Goal: Task Accomplishment & Management: Manage account settings

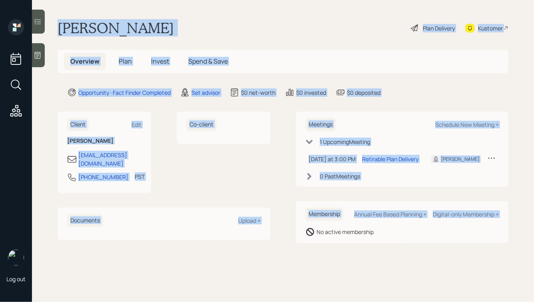
drag, startPoint x: 59, startPoint y: 22, endPoint x: 295, endPoint y: 245, distance: 324.6
click at [295, 245] on main "[PERSON_NAME] Plan Delivery Kustomer Overview Plan Invest Spend & Save Opportun…" at bounding box center [283, 151] width 502 height 302
click at [295, 245] on main "Susan Walker Plan Delivery Kustomer Overview Plan Invest Spend & Save Opportuni…" at bounding box center [283, 151] width 502 height 302
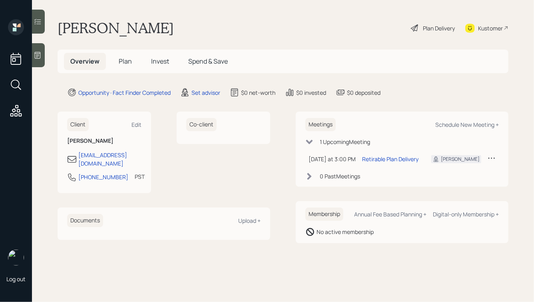
click at [40, 52] on icon at bounding box center [38, 55] width 6 height 7
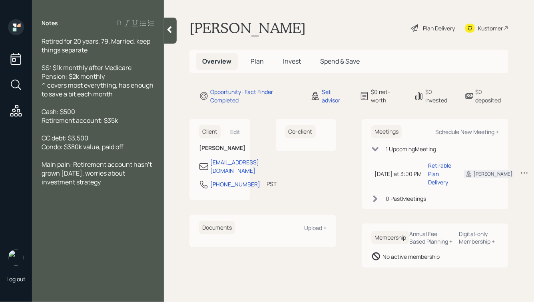
click at [250, 61] on h5 "Plan" at bounding box center [257, 61] width 26 height 17
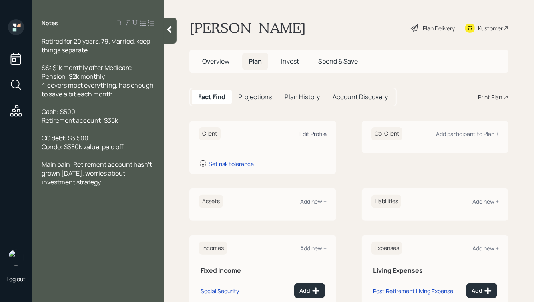
click at [303, 132] on div "Edit Profile" at bounding box center [312, 134] width 27 height 8
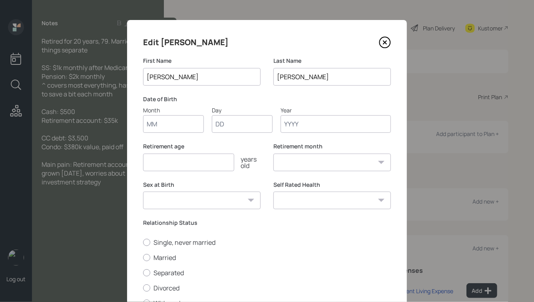
click at [177, 164] on input "number" at bounding box center [188, 162] width 91 height 18
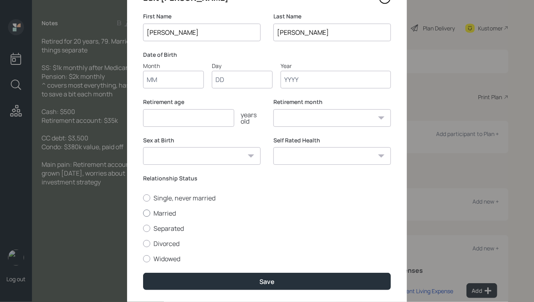
click at [153, 211] on div "Single, never married Married Separated Divorced Widowed" at bounding box center [267, 228] width 248 height 70
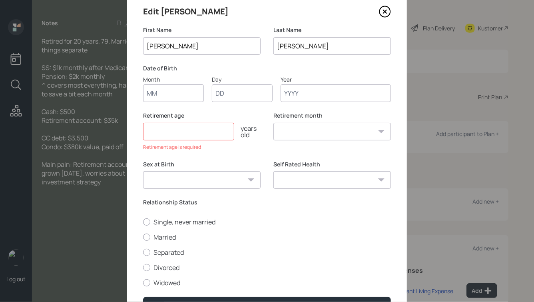
scroll to position [28, 0]
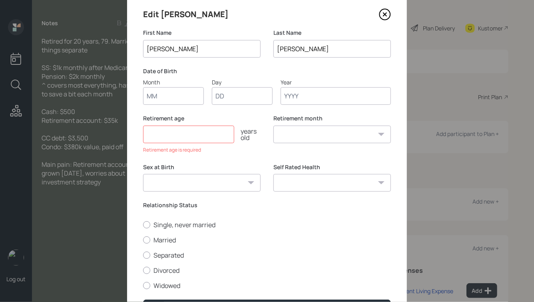
click at [177, 136] on input "number" at bounding box center [188, 135] width 91 height 18
type input "6"
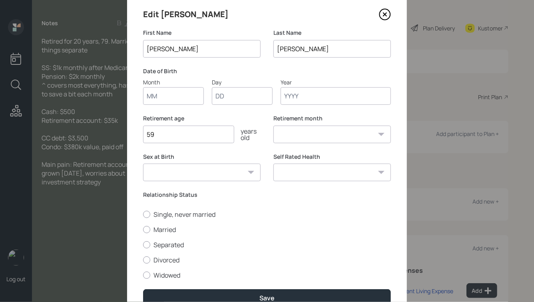
type input "59"
click at [306, 132] on select "January February March April May June July August September October November De…" at bounding box center [332, 135] width 118 height 18
select select "1"
click at [273, 126] on select "January February March April May June July August September October November De…" at bounding box center [332, 135] width 118 height 18
click at [213, 175] on select "Male Female Other / Prefer not to say" at bounding box center [202, 172] width 118 height 18
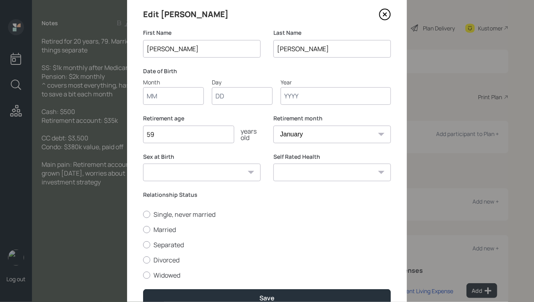
select select "female"
click at [143, 163] on select "Male Female Other / Prefer not to say" at bounding box center [202, 172] width 118 height 18
click at [157, 232] on label "Married" at bounding box center [267, 229] width 248 height 9
click at [143, 229] on input "Married" at bounding box center [143, 229] width 0 height 0
radio input "true"
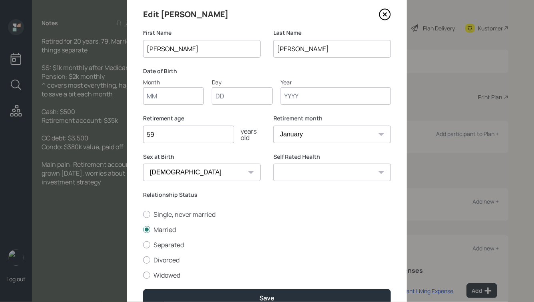
click at [153, 86] on label "Month" at bounding box center [173, 91] width 61 height 27
click at [153, 87] on input "Month" at bounding box center [173, 96] width 61 height 18
click at [153, 94] on input "Month" at bounding box center [173, 96] width 61 height 18
type input "06"
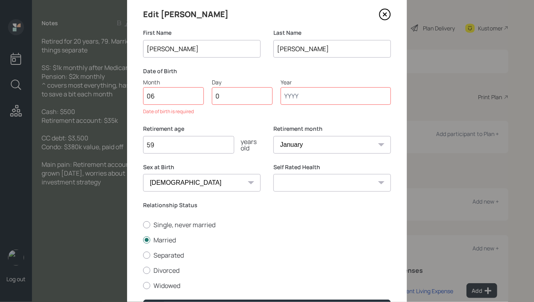
type input "01"
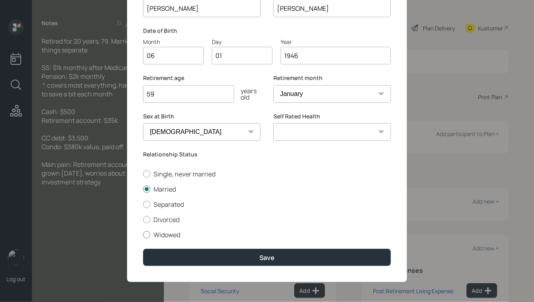
scroll to position [68, 0]
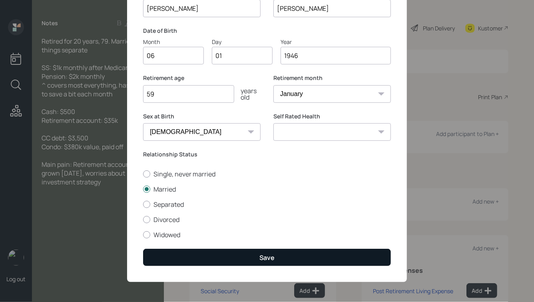
type input "1946"
click at [231, 254] on button "Save" at bounding box center [267, 257] width 248 height 17
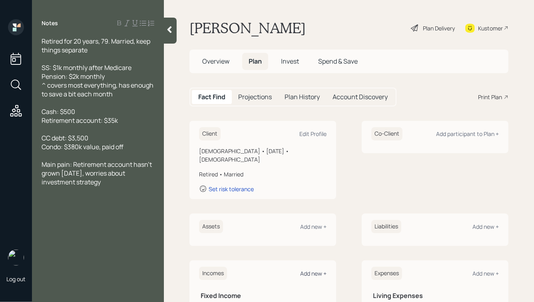
click at [311, 269] on div "Add new +" at bounding box center [313, 273] width 26 height 8
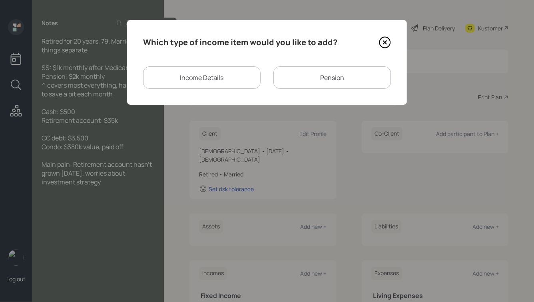
click at [193, 74] on div "Income Details" at bounding box center [202, 77] width 118 height 22
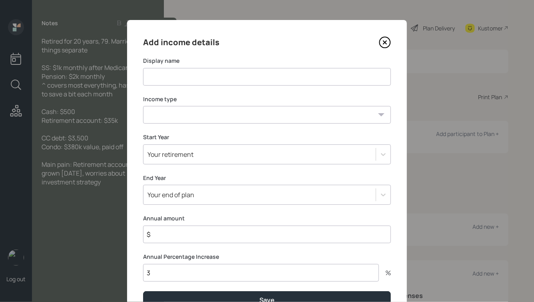
click at [193, 74] on input at bounding box center [267, 77] width 248 height 18
click at [384, 41] on icon at bounding box center [384, 42] width 3 height 3
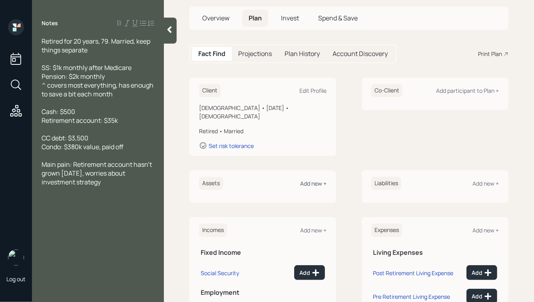
scroll to position [43, 0]
click at [317, 227] on div "Add new +" at bounding box center [313, 231] width 26 height 8
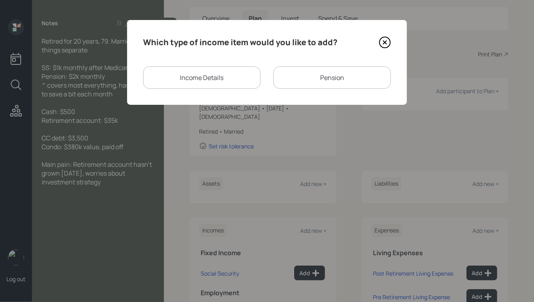
click at [305, 76] on div "Pension" at bounding box center [332, 77] width 118 height 22
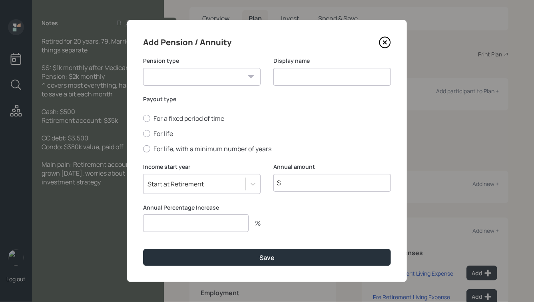
click at [179, 78] on select "Pension Annuity" at bounding box center [202, 77] width 118 height 18
select select "pension"
click at [143, 68] on select "Pension Annuity" at bounding box center [202, 77] width 118 height 18
click at [295, 72] on input at bounding box center [332, 77] width 118 height 18
type input "Susan's Pension"
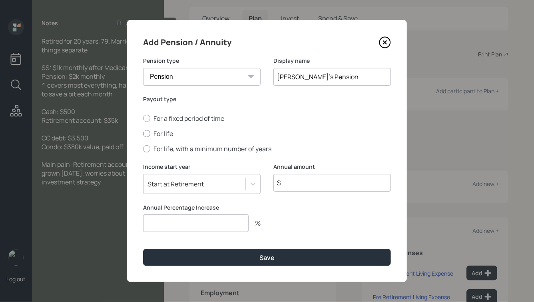
click at [164, 133] on label "For life" at bounding box center [267, 133] width 248 height 9
click at [143, 134] on input "For life" at bounding box center [143, 134] width 0 height 0
radio input "true"
click at [298, 183] on input "$" at bounding box center [332, 183] width 118 height 18
type input "$ 24,000"
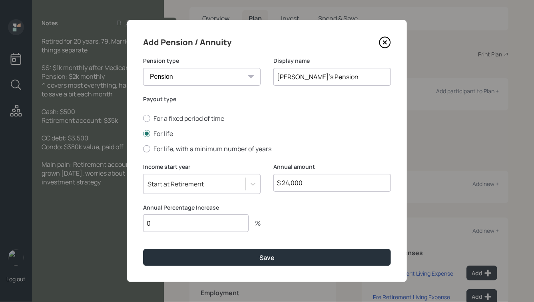
type input "0"
click at [143, 249] on button "Save" at bounding box center [267, 257] width 248 height 17
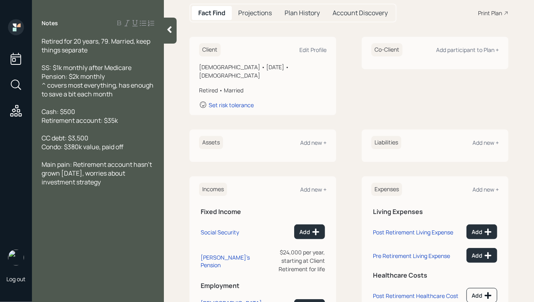
scroll to position [85, 0]
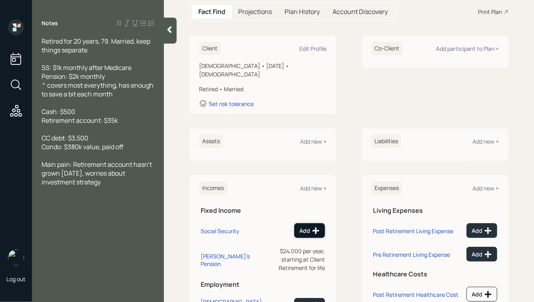
click at [305, 227] on div "Add" at bounding box center [309, 231] width 20 height 8
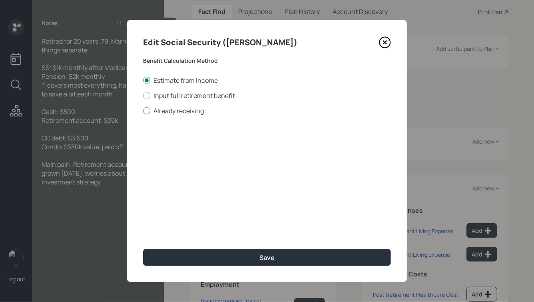
click at [161, 110] on label "Already receiving" at bounding box center [267, 110] width 248 height 9
click at [143, 110] on input "Already receiving" at bounding box center [143, 110] width 0 height 0
radio input "true"
click at [182, 147] on input "$" at bounding box center [267, 145] width 248 height 18
type input "$ 1,185"
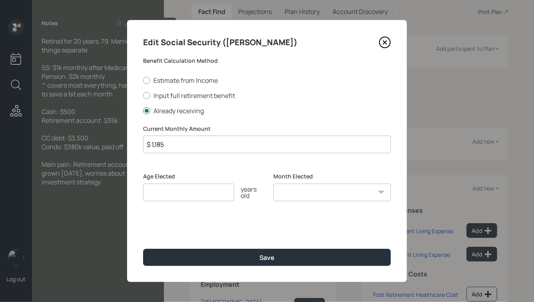
click at [188, 191] on input "number" at bounding box center [188, 192] width 91 height 18
type input "62"
click at [323, 193] on select "January February March April May June July August September October November De…" at bounding box center [332, 192] width 118 height 18
select select "1"
click at [273, 183] on select "January February March April May June July August September October November De…" at bounding box center [332, 192] width 118 height 18
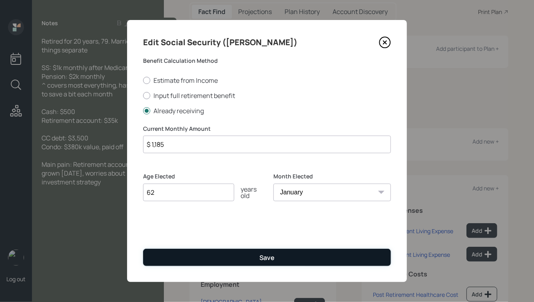
click at [264, 263] on button "Save" at bounding box center [267, 257] width 248 height 17
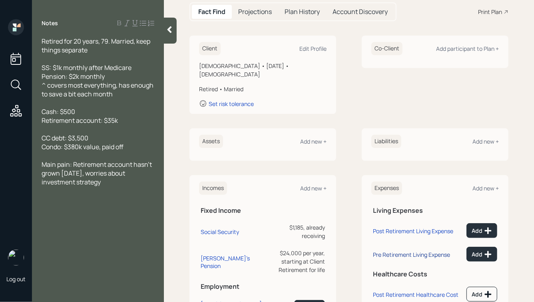
scroll to position [110, 0]
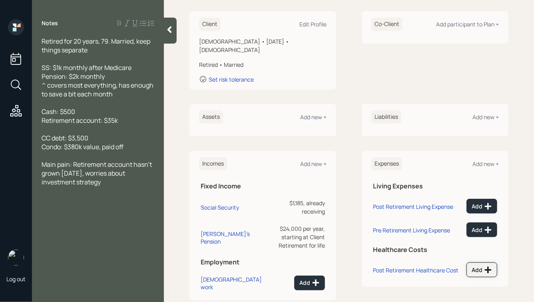
click at [486, 266] on icon at bounding box center [488, 270] width 8 height 8
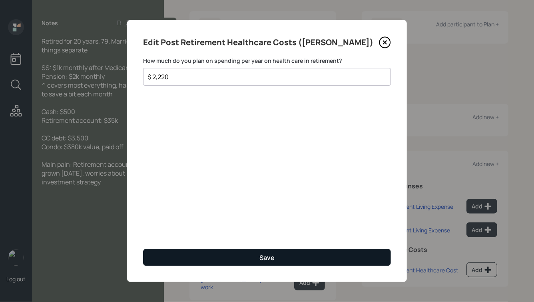
type input "$ 2,220"
click at [260, 261] on div "Save" at bounding box center [266, 257] width 15 height 9
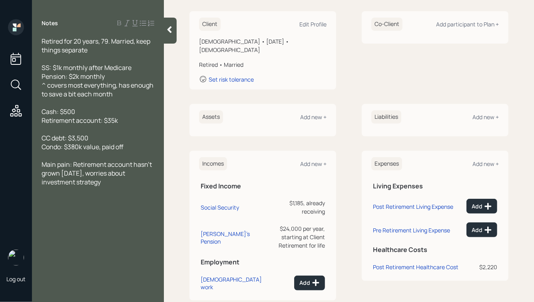
scroll to position [83, 0]
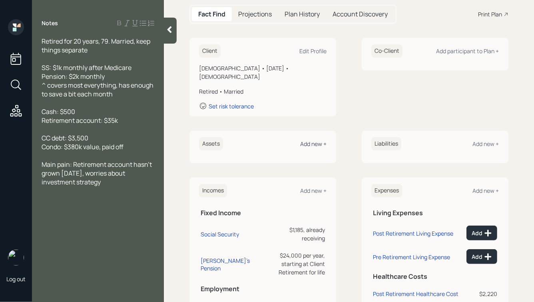
click at [311, 140] on div "Add new +" at bounding box center [313, 144] width 26 height 8
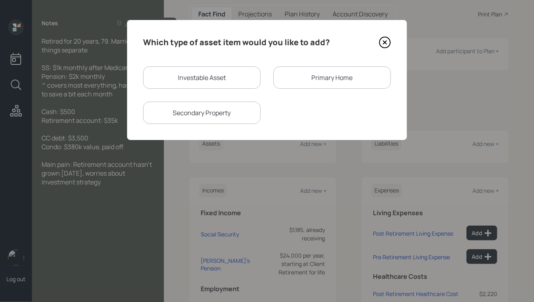
click at [192, 74] on div "Investable Asset" at bounding box center [202, 77] width 118 height 22
select select "taxable"
select select "balanced"
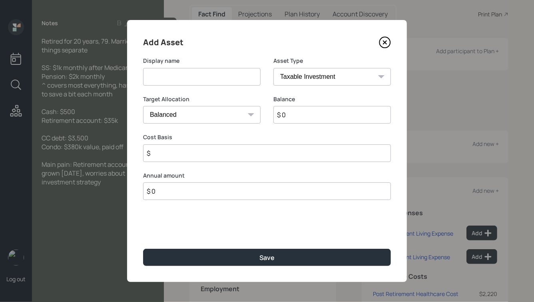
click at [190, 82] on input at bounding box center [202, 77] width 118 height 18
type input "Emergency Fund"
click at [311, 76] on select "SEP IRA IRA Roth IRA 401(k) Roth 401(k) 403(b) Roth 403(b) 457(b) Roth 457(b) H…" at bounding box center [332, 77] width 118 height 18
select select "emergency_fund"
click at [273, 68] on select "SEP IRA IRA Roth IRA 401(k) Roth 401(k) 403(b) Roth 403(b) 457(b) Roth 457(b) H…" at bounding box center [332, 77] width 118 height 18
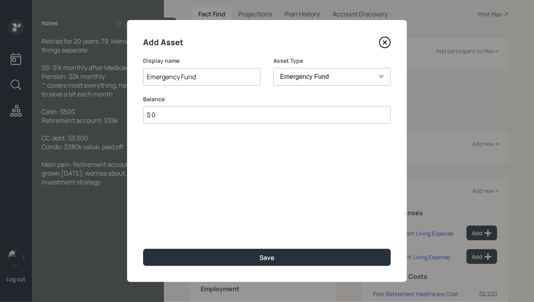
click at [234, 121] on input "$ 0" at bounding box center [267, 115] width 248 height 18
type input "$ 500"
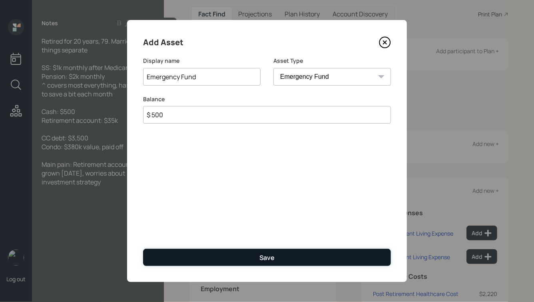
click at [258, 255] on button "Save" at bounding box center [267, 257] width 248 height 17
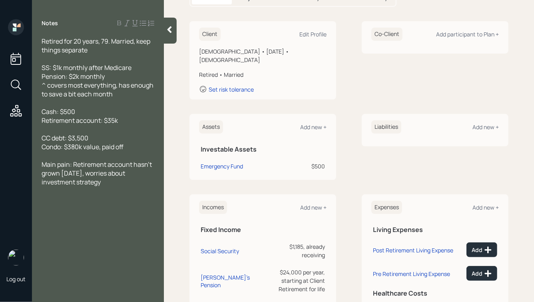
scroll to position [102, 0]
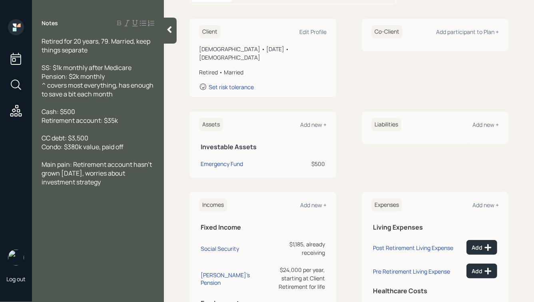
click at [305, 124] on div "Assets Add new + Investable Assets Emergency Fund $500" at bounding box center [262, 145] width 147 height 66
click at [309, 121] on div "Add new +" at bounding box center [313, 125] width 26 height 8
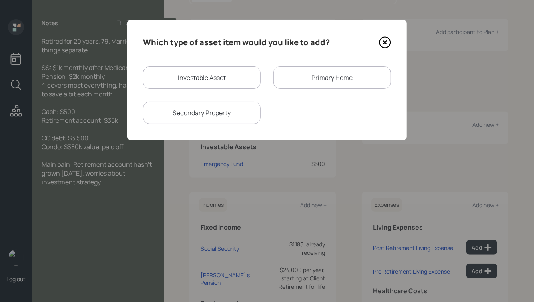
click at [203, 83] on div "Investable Asset" at bounding box center [202, 77] width 118 height 22
select select "taxable"
select select "balanced"
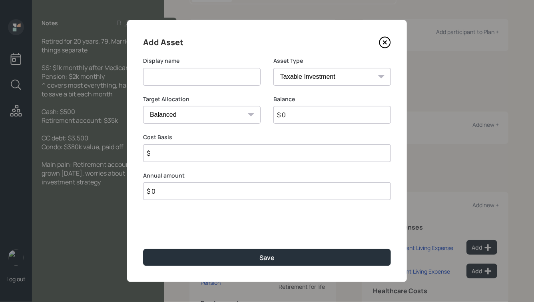
click at [170, 74] on input at bounding box center [202, 77] width 118 height 18
type input "Susan's IRA"
click at [286, 76] on select "SEP IRA IRA Roth IRA 401(k) Roth 401(k) 403(b) Roth 403(b) 457(b) Roth 457(b) H…" at bounding box center [332, 77] width 118 height 18
select select "ira"
click at [273, 68] on select "SEP IRA IRA Roth IRA 401(k) Roth 401(k) 403(b) Roth 403(b) 457(b) Roth 457(b) H…" at bounding box center [332, 77] width 118 height 18
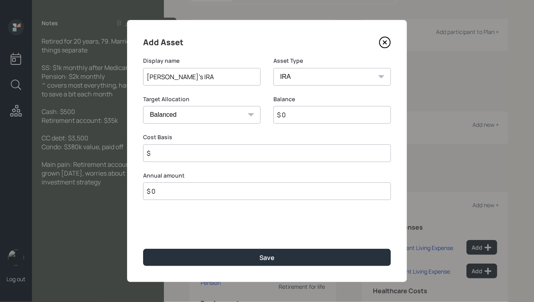
type input "$"
click at [301, 114] on input "$ 0" at bounding box center [332, 115] width 118 height 18
type input "$ 35,000"
type input "$ 0"
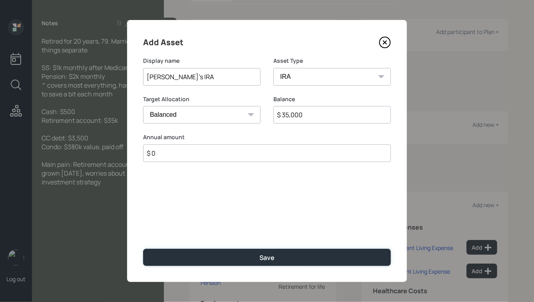
click at [143, 249] on button "Save" at bounding box center [267, 257] width 248 height 17
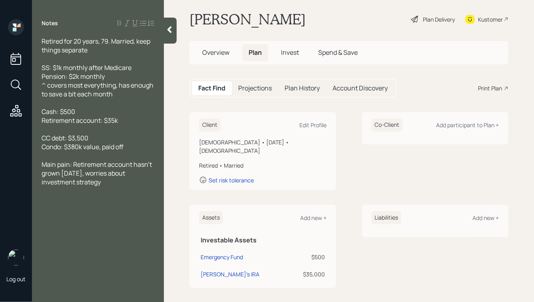
scroll to position [6, 0]
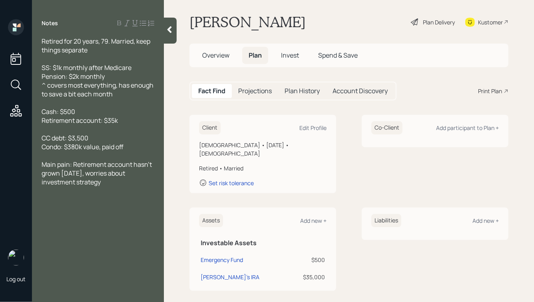
click at [254, 92] on h5 "Projections" at bounding box center [255, 91] width 34 height 8
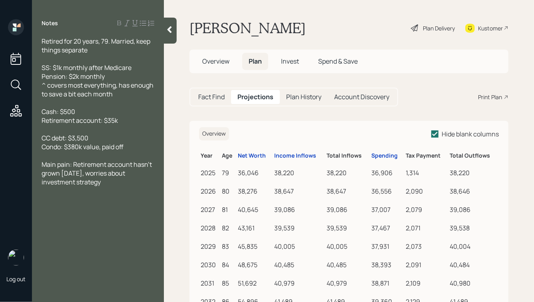
click at [214, 63] on span "Overview" at bounding box center [215, 61] width 27 height 9
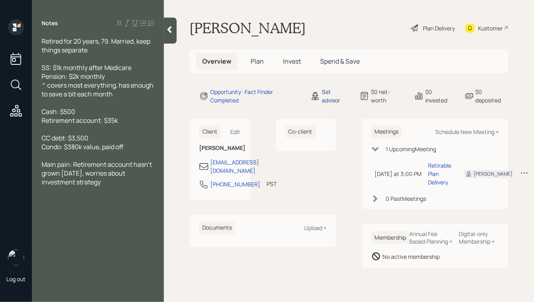
click at [335, 98] on div "Set advisor" at bounding box center [336, 96] width 28 height 17
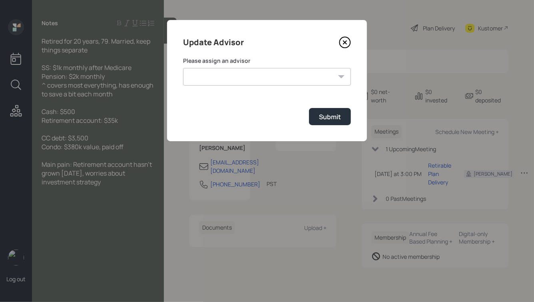
click at [259, 78] on select "Michael Russo Jonah Coleman Tyler End Treva Nostdahl Eric Schwartz Sami Boghos …" at bounding box center [267, 77] width 168 height 18
select select "ade3b313-576a-42c5-b346-1eb294908ae6"
click at [183, 68] on select "Michael Russo Jonah Coleman Tyler End Treva Nostdahl Eric Schwartz Sami Boghos …" at bounding box center [267, 77] width 168 height 18
click at [332, 115] on div "Submit" at bounding box center [330, 116] width 22 height 9
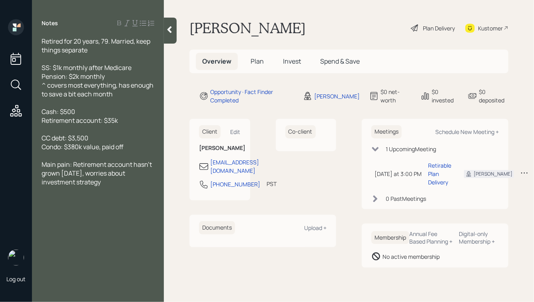
click at [84, 144] on span "CC debt: $3,500 Condo: $380k value, paid off" at bounding box center [83, 143] width 82 height 18
drag, startPoint x: 209, startPoint y: 173, endPoint x: 224, endPoint y: 195, distance: 25.8
click at [224, 189] on div "909-337-1279" at bounding box center [229, 184] width 61 height 10
copy div "909-337-1279"
click at [168, 28] on icon at bounding box center [169, 30] width 8 height 8
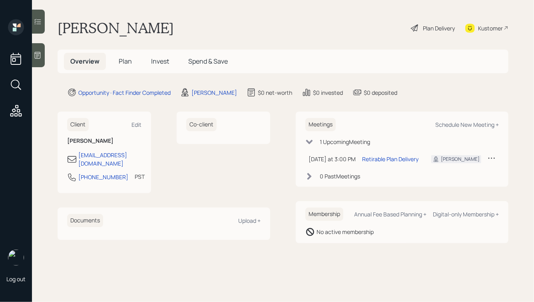
click at [430, 28] on div "Plan Delivery" at bounding box center [439, 28] width 32 height 8
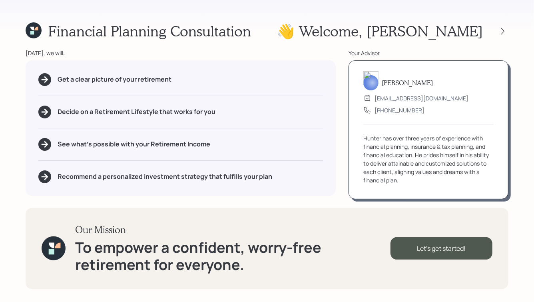
click at [183, 81] on div "Get a clear picture of your retirement" at bounding box center [180, 79] width 285 height 13
click at [502, 32] on icon at bounding box center [503, 31] width 8 height 8
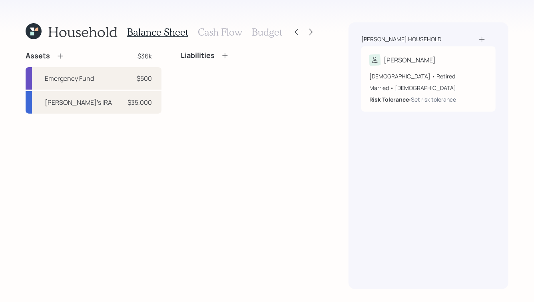
click at [60, 58] on icon at bounding box center [60, 56] width 8 height 8
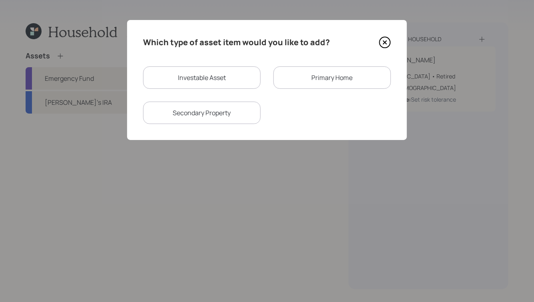
click at [313, 80] on div "Primary Home" at bounding box center [332, 77] width 118 height 22
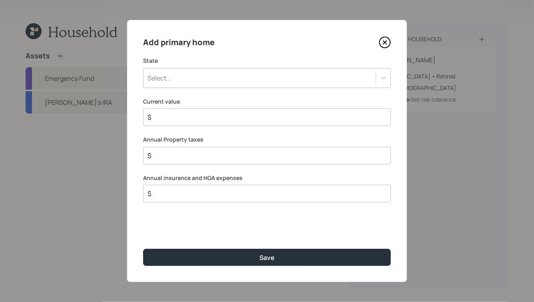
click at [187, 81] on div "Select..." at bounding box center [259, 78] width 232 height 14
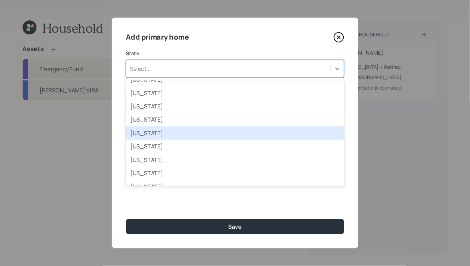
scroll to position [43, 0]
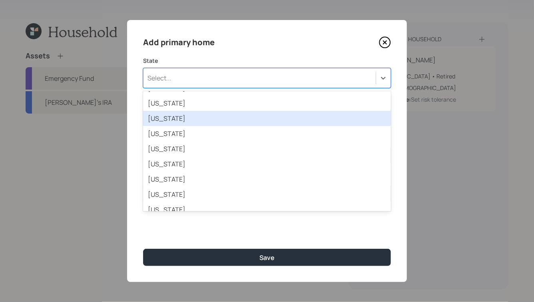
click at [181, 122] on div "California" at bounding box center [267, 118] width 248 height 15
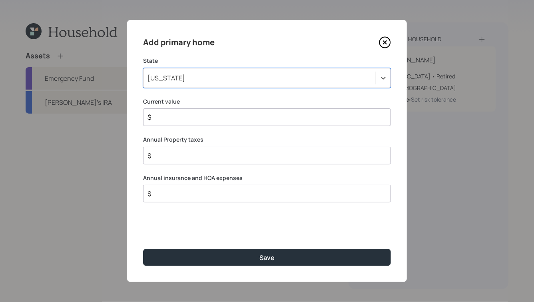
click at [185, 121] on input "$" at bounding box center [264, 117] width 234 height 10
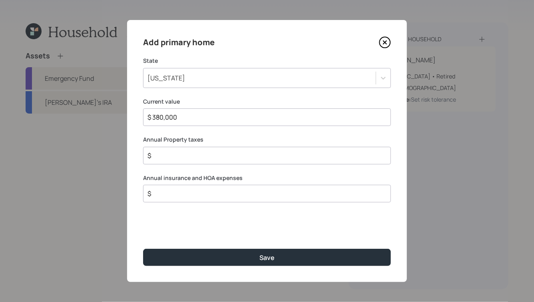
type input "$ 380,000"
click at [205, 154] on input "$" at bounding box center [264, 156] width 234 height 10
type input "$ 4,000"
click at [170, 193] on input "$" at bounding box center [264, 194] width 234 height 10
click at [187, 194] on input "$ 2,400" at bounding box center [264, 194] width 234 height 10
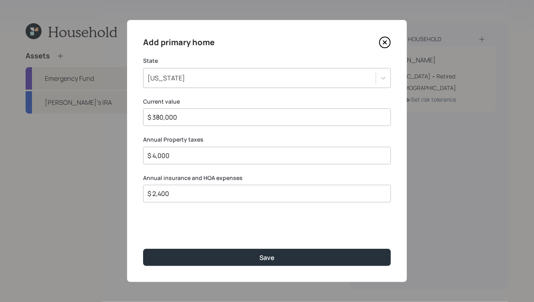
click at [187, 194] on input "$ 2,400" at bounding box center [264, 194] width 234 height 10
click at [203, 177] on label "Annual insurance and HOA expenses" at bounding box center [267, 178] width 248 height 8
drag, startPoint x: 170, startPoint y: 157, endPoint x: 154, endPoint y: 159, distance: 16.5
click at [153, 159] on input "$ 4,000" at bounding box center [264, 156] width 234 height 10
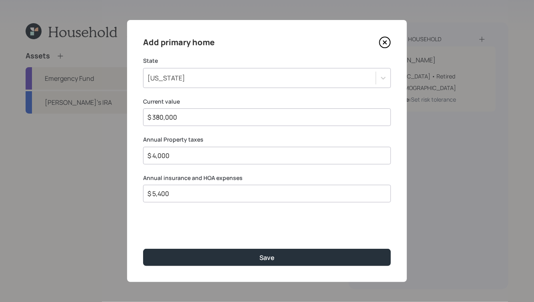
click at [154, 159] on input "$ 4,000" at bounding box center [264, 156] width 234 height 10
drag, startPoint x: 152, startPoint y: 194, endPoint x: 161, endPoint y: 193, distance: 8.4
click at [161, 193] on input "$ 5,400" at bounding box center [264, 194] width 234 height 10
type input "$ 6,500"
click at [183, 176] on label "Annual insurance and HOA expenses" at bounding box center [267, 178] width 248 height 8
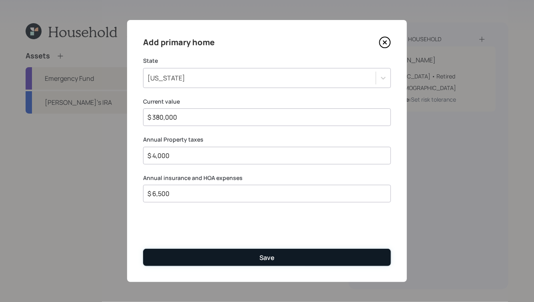
click at [274, 265] on button "Save" at bounding box center [267, 257] width 248 height 17
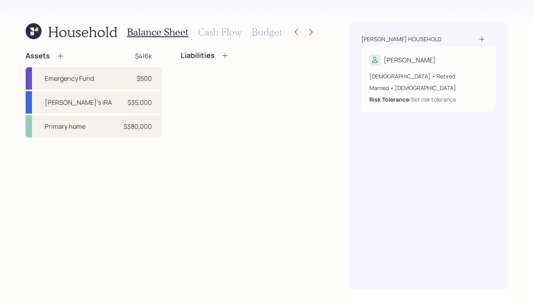
click at [225, 54] on icon at bounding box center [225, 56] width 8 height 8
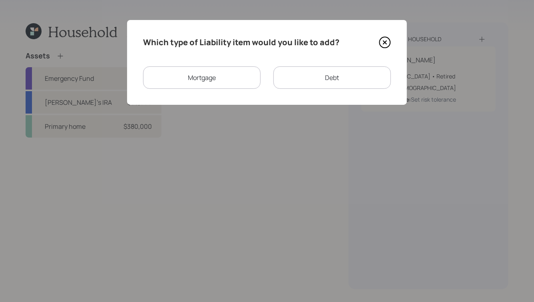
click at [298, 76] on div "Debt" at bounding box center [332, 77] width 118 height 22
select select "credit_card"
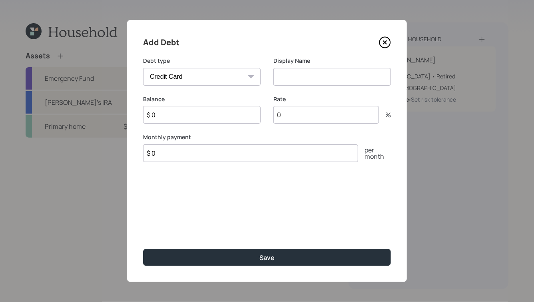
click at [295, 74] on input at bounding box center [332, 77] width 118 height 18
type input "Sue's CC Debt"
type input "$ 3,500"
type input "28"
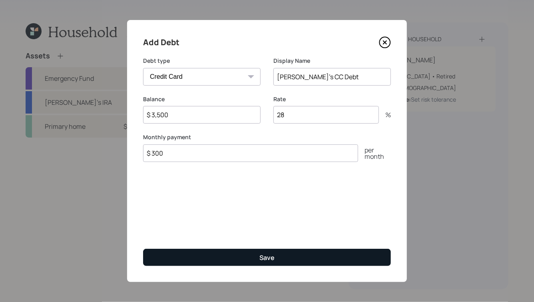
type input "$ 300"
click at [268, 258] on div "Save" at bounding box center [266, 257] width 15 height 9
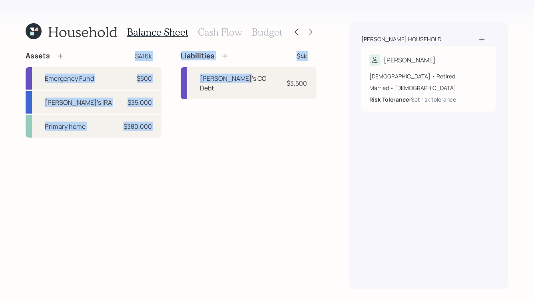
drag, startPoint x: 126, startPoint y: 52, endPoint x: 224, endPoint y: 177, distance: 158.3
click at [224, 177] on div "Assets $416k Emergency Fund $500 Susan's IRA $35,000 Primary home $380,000 Liab…" at bounding box center [171, 170] width 291 height 238
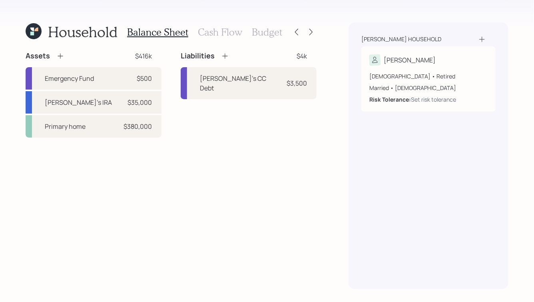
click at [219, 30] on h3 "Cash Flow" at bounding box center [220, 32] width 44 height 12
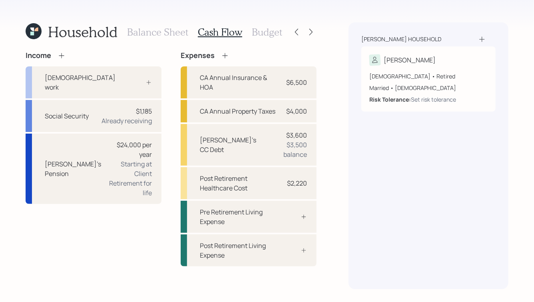
click at [381, 138] on div "Walker household Susan 79 years old • Retired Married • Female Risk Tolerance: …" at bounding box center [429, 155] width 160 height 267
click at [145, 106] on div "$1,185" at bounding box center [144, 111] width 16 height 10
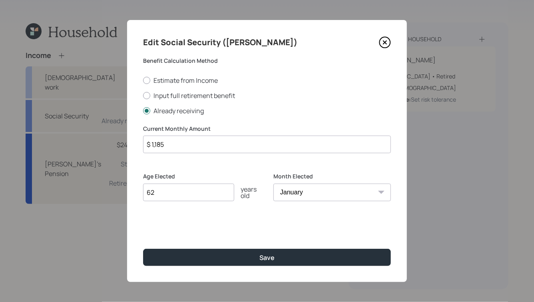
click at [173, 145] on input "$ 1,185" at bounding box center [267, 145] width 248 height 18
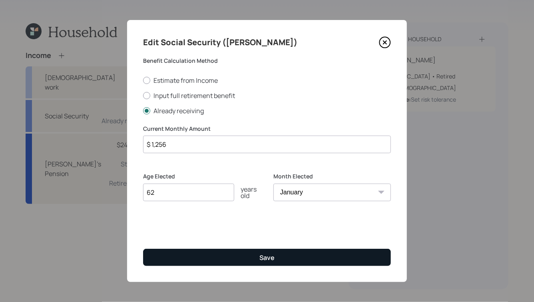
type input "$ 1,256"
click at [240, 264] on button "Save" at bounding box center [267, 257] width 248 height 17
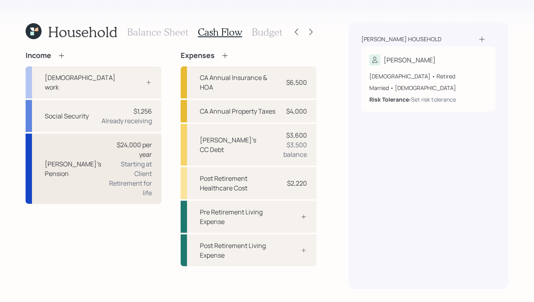
click at [114, 159] on div "Starting at Client Retirement for life" at bounding box center [130, 178] width 44 height 38
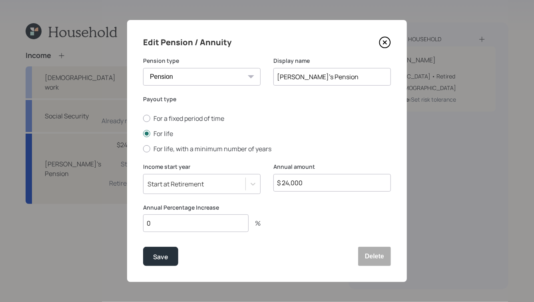
click at [316, 181] on input "$ 24,000" at bounding box center [332, 183] width 118 height 18
paste input "5,716"
type input "$ 25,716"
click at [169, 225] on input "0" at bounding box center [196, 223] width 106 height 18
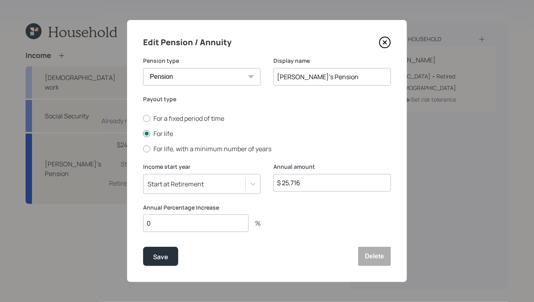
click at [169, 225] on input "0" at bounding box center [196, 223] width 106 height 18
click at [169, 225] on input "3" at bounding box center [196, 223] width 106 height 18
type input "3"
click at [219, 257] on div "Save Delete" at bounding box center [267, 256] width 248 height 19
click at [158, 253] on div "Save" at bounding box center [160, 256] width 15 height 11
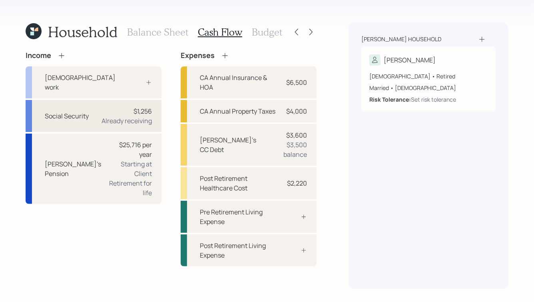
click at [119, 116] on div "Already receiving" at bounding box center [127, 121] width 50 height 10
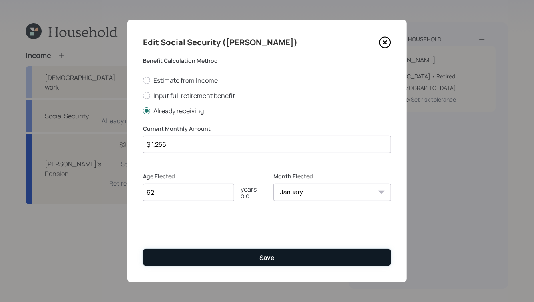
click at [263, 255] on div "Save" at bounding box center [266, 257] width 15 height 9
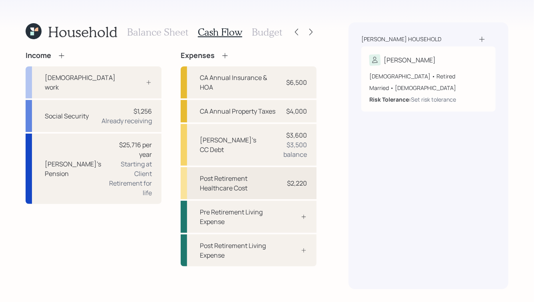
click at [222, 173] on div "Post Retirement Healthcare Cost" at bounding box center [238, 182] width 77 height 19
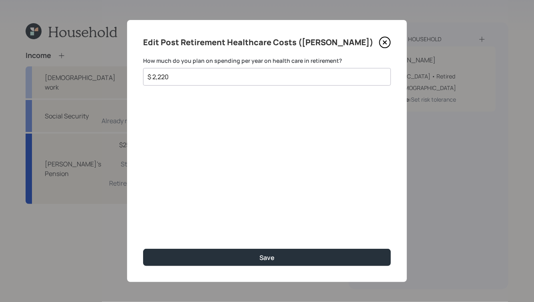
drag, startPoint x: 175, startPoint y: 77, endPoint x: 159, endPoint y: 79, distance: 16.5
click at [159, 79] on input "$ 2,220" at bounding box center [264, 77] width 234 height 10
click at [157, 76] on input "$ 2,500" at bounding box center [264, 77] width 234 height 10
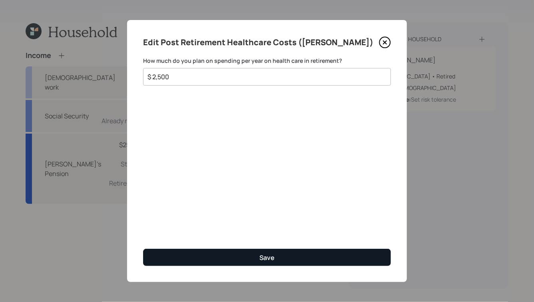
type input "$ 2,500"
click at [270, 257] on div "Save" at bounding box center [266, 257] width 15 height 9
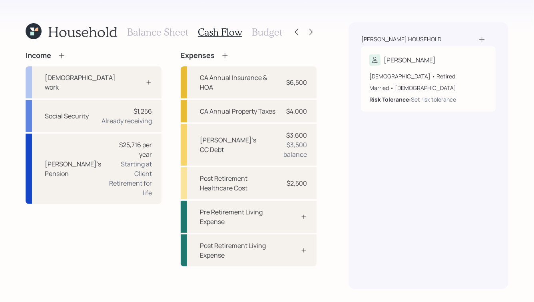
click at [262, 30] on h3 "Budget" at bounding box center [267, 32] width 30 height 12
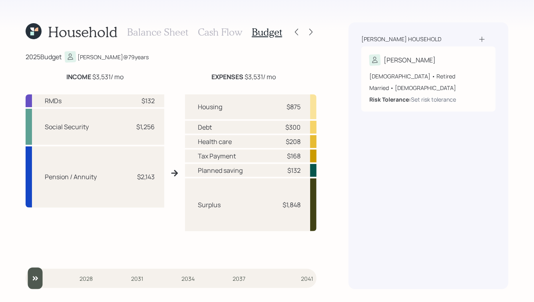
drag, startPoint x: 65, startPoint y: 76, endPoint x: 132, endPoint y: 77, distance: 67.2
click at [132, 77] on div "INCOME $3,531 / mo" at bounding box center [95, 77] width 139 height 10
drag, startPoint x: 199, startPoint y: 107, endPoint x: 300, endPoint y: 108, distance: 101.1
click at [300, 108] on div "Housing $875" at bounding box center [251, 106] width 132 height 25
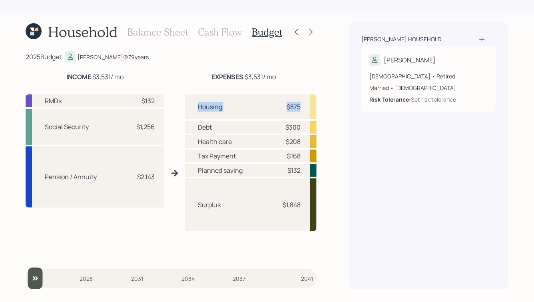
click at [300, 108] on div "$875" at bounding box center [294, 107] width 14 height 10
drag, startPoint x: 302, startPoint y: 127, endPoint x: 199, endPoint y: 128, distance: 102.7
click at [199, 128] on div "Debt $300" at bounding box center [251, 127] width 132 height 13
click at [199, 128] on div "Debt" at bounding box center [205, 127] width 14 height 10
drag, startPoint x: 282, startPoint y: 205, endPoint x: 302, endPoint y: 205, distance: 19.6
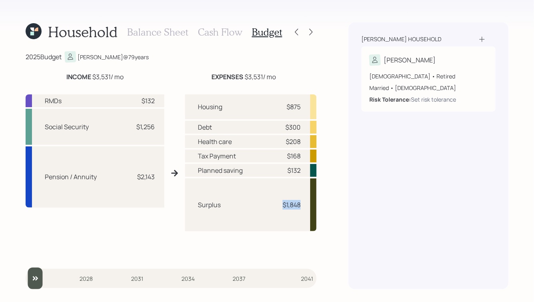
click at [302, 205] on div "Surplus $1,848" at bounding box center [251, 204] width 132 height 53
click at [159, 33] on h3 "Balance Sheet" at bounding box center [157, 32] width 61 height 12
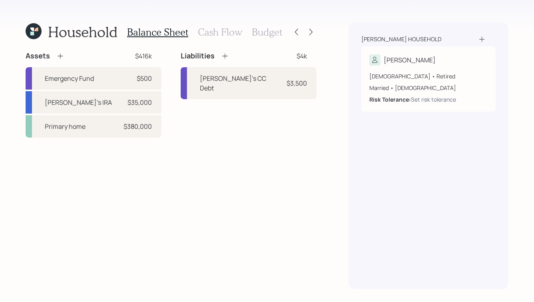
click at [227, 58] on icon at bounding box center [225, 56] width 8 height 8
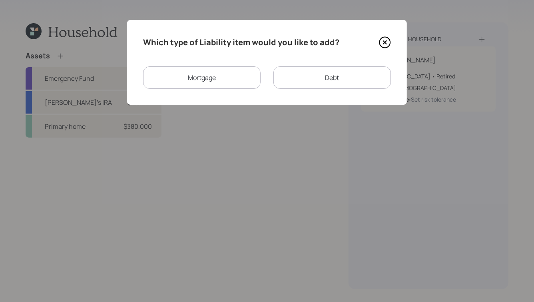
click at [317, 74] on div "Debt" at bounding box center [332, 77] width 118 height 22
select select "credit_card"
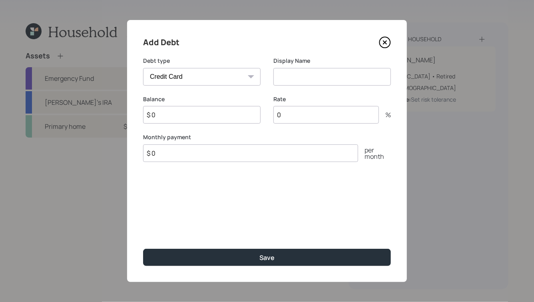
click at [289, 77] on input at bounding box center [332, 77] width 118 height 18
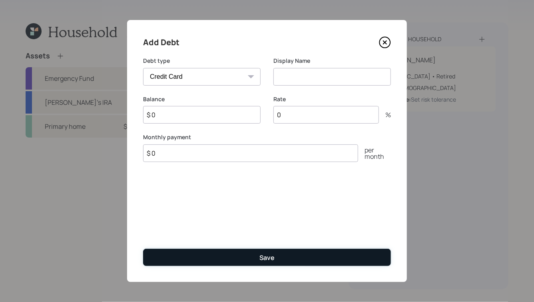
click at [272, 251] on button "Save" at bounding box center [267, 257] width 248 height 17
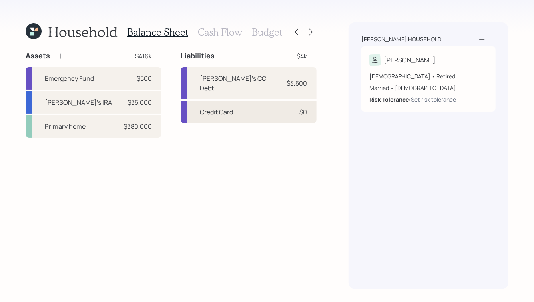
click at [268, 103] on div "Credit Card $0" at bounding box center [249, 112] width 136 height 22
select select "credit_card"
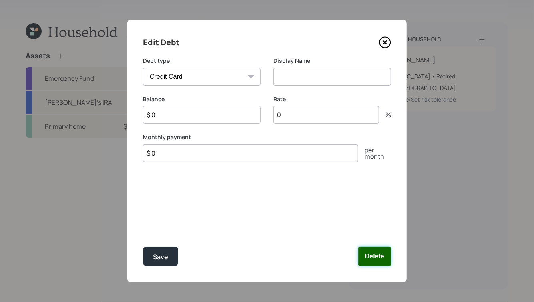
click at [376, 256] on button "Delete" at bounding box center [374, 256] width 33 height 19
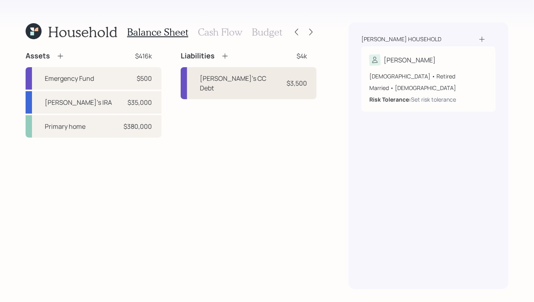
click at [241, 74] on div "Sue's CC Debt" at bounding box center [238, 83] width 77 height 19
select select "credit_card"
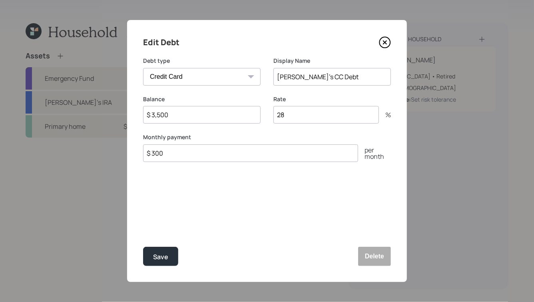
click at [163, 155] on input "$ 300" at bounding box center [250, 153] width 215 height 18
click at [157, 152] on input "$ 300" at bounding box center [250, 153] width 215 height 18
type input "$ 300"
click at [161, 153] on input "$ 300" at bounding box center [250, 153] width 215 height 18
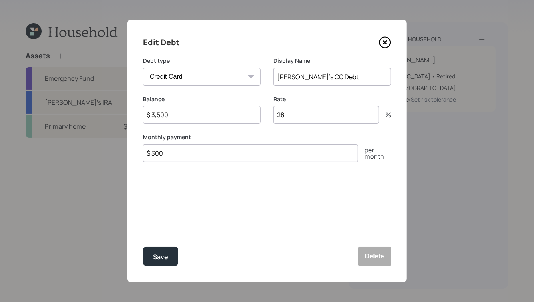
click at [161, 153] on input "$ 300" at bounding box center [250, 153] width 215 height 18
click at [163, 257] on div "Save" at bounding box center [160, 256] width 15 height 11
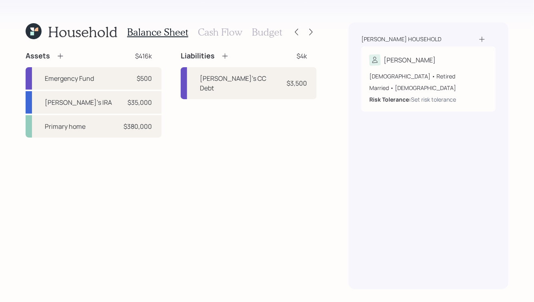
click at [265, 33] on h3 "Budget" at bounding box center [267, 32] width 30 height 12
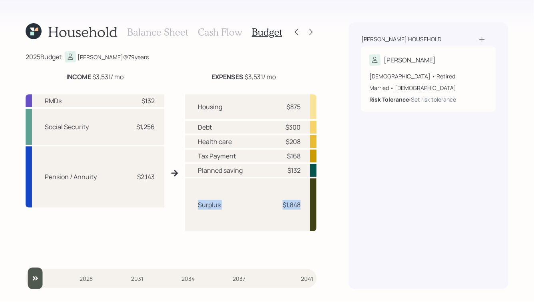
drag, startPoint x: 198, startPoint y: 204, endPoint x: 309, endPoint y: 205, distance: 110.7
click at [309, 205] on div "Surplus $1,848" at bounding box center [251, 204] width 132 height 53
drag, startPoint x: 282, startPoint y: 203, endPoint x: 307, endPoint y: 203, distance: 24.8
click at [307, 203] on div "Surplus $1,848" at bounding box center [251, 204] width 132 height 53
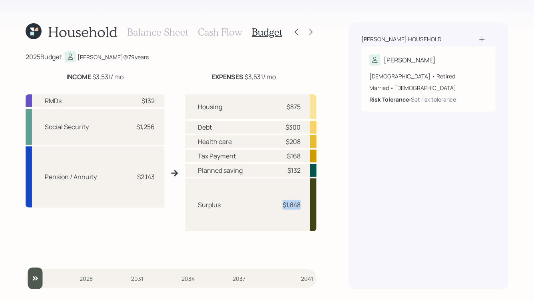
copy div "$1,848"
click at [163, 34] on h3 "Balance Sheet" at bounding box center [157, 32] width 61 height 12
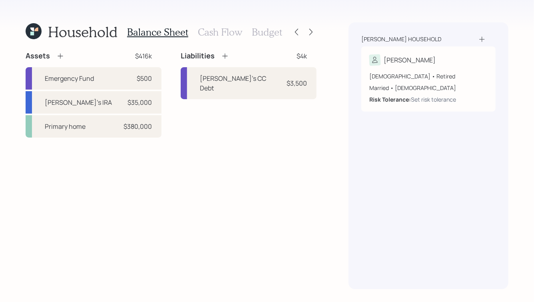
click at [214, 37] on h3 "Cash Flow" at bounding box center [220, 32] width 44 height 12
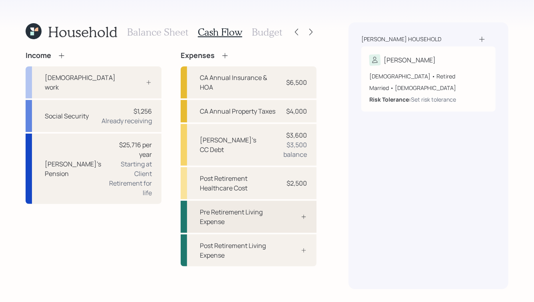
click at [291, 213] on div at bounding box center [295, 216] width 24 height 6
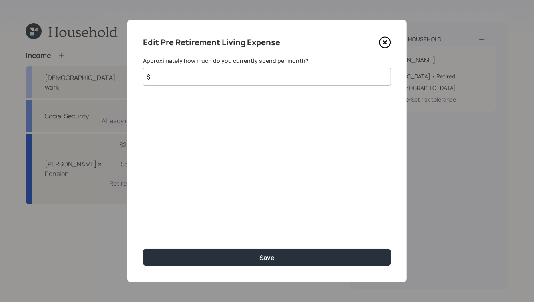
click at [384, 41] on icon at bounding box center [384, 42] width 3 height 3
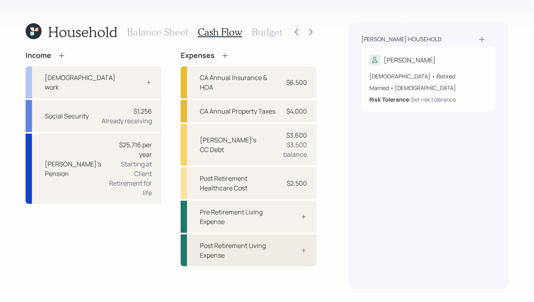
click at [289, 247] on div at bounding box center [295, 250] width 24 height 6
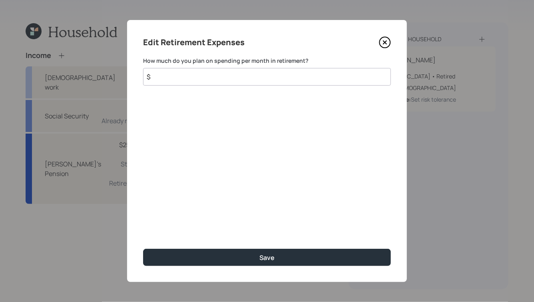
click at [207, 84] on input "$" at bounding box center [267, 77] width 248 height 18
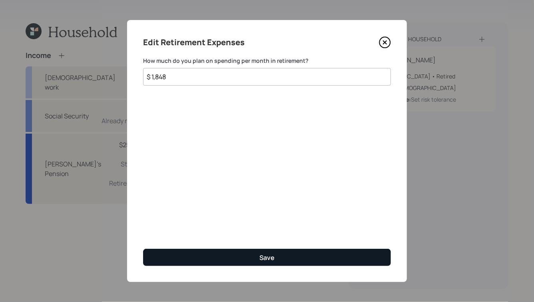
type input "$ 1,848"
click at [251, 259] on button "Save" at bounding box center [267, 257] width 248 height 17
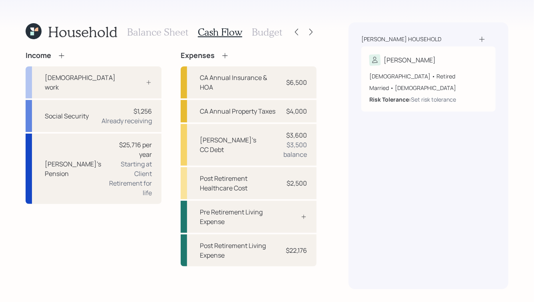
click at [267, 34] on h3 "Budget" at bounding box center [267, 32] width 30 height 12
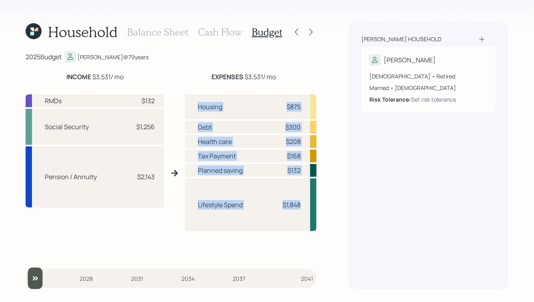
drag, startPoint x: 194, startPoint y: 102, endPoint x: 304, endPoint y: 217, distance: 159.4
click at [304, 217] on div "Housing $875 Debt $300 Health care $208 Tax Payment $168 Planned saving $132 Li…" at bounding box center [251, 175] width 132 height 163
click at [304, 217] on div "Lifestyle Spend $1,848" at bounding box center [251, 204] width 132 height 53
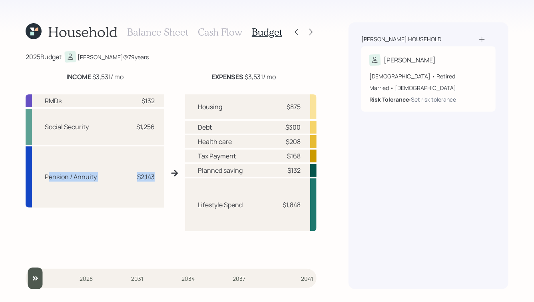
drag, startPoint x: 157, startPoint y: 175, endPoint x: 48, endPoint y: 173, distance: 108.7
click at [48, 173] on div "Pension / Annuity $2,143" at bounding box center [95, 176] width 139 height 61
click at [48, 173] on div "Pension / Annuity" at bounding box center [71, 177] width 52 height 10
drag, startPoint x: 52, startPoint y: 122, endPoint x: 137, endPoint y: 128, distance: 85.0
click at [137, 128] on div "Social Security $1,256" at bounding box center [95, 127] width 139 height 36
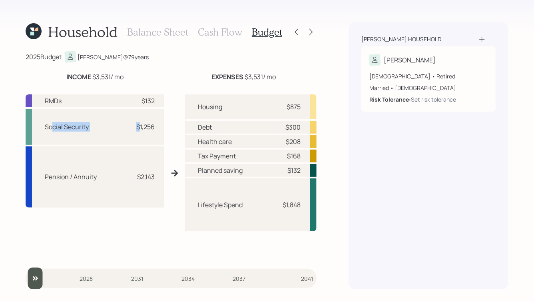
click at [137, 128] on div "$1,256" at bounding box center [145, 127] width 18 height 10
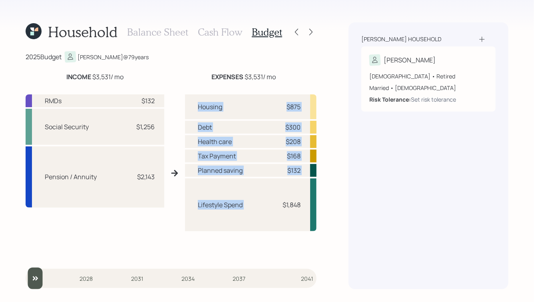
drag, startPoint x: 194, startPoint y: 104, endPoint x: 290, endPoint y: 190, distance: 129.1
click at [290, 190] on div "Housing $875 Debt $300 Health care $208 Tax Payment $168 Planned saving $132 Li…" at bounding box center [251, 175] width 132 height 163
click at [296, 157] on div "$168" at bounding box center [294, 156] width 14 height 10
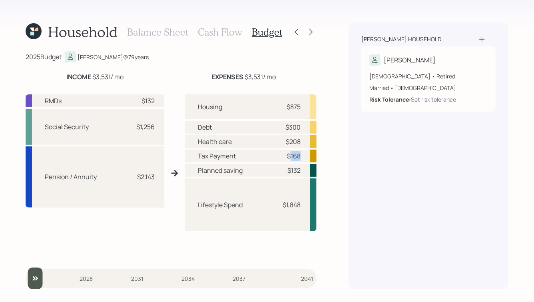
click at [296, 157] on div "$168" at bounding box center [294, 156] width 14 height 10
click at [307, 31] on div at bounding box center [310, 31] width 11 height 11
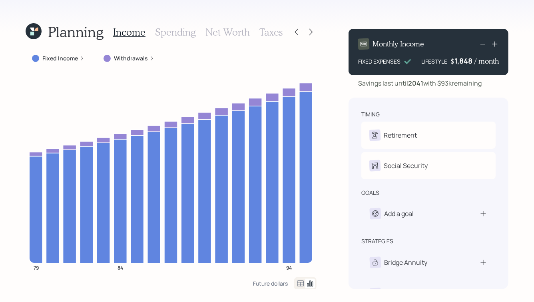
click at [78, 57] on div "Fixed Income" at bounding box center [58, 58] width 52 height 8
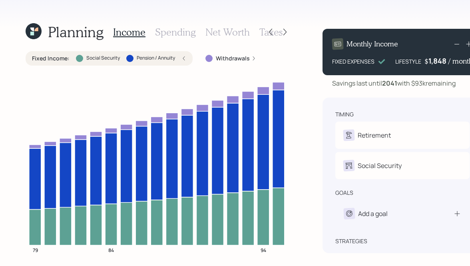
click at [186, 57] on icon at bounding box center [183, 58] width 5 height 5
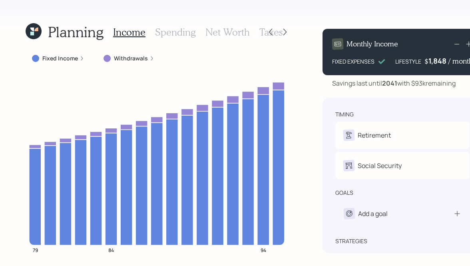
click at [151, 58] on icon at bounding box center [151, 58] width 5 height 5
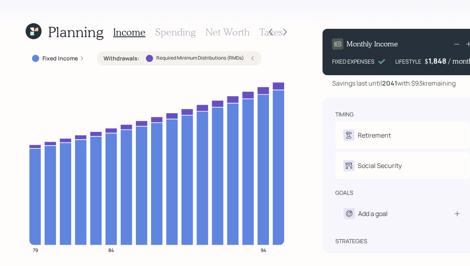
click at [254, 60] on icon at bounding box center [252, 58] width 5 height 5
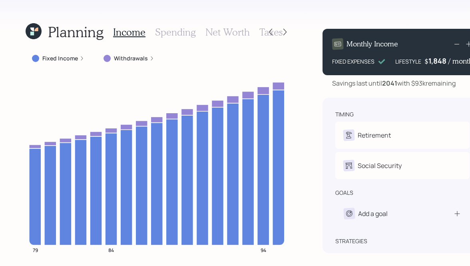
click at [189, 58] on div "Fixed Income Withdrawals" at bounding box center [158, 58] width 265 height 14
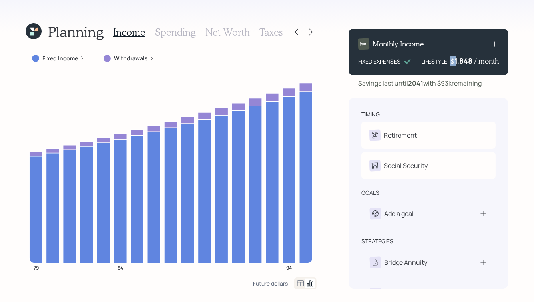
drag, startPoint x: 452, startPoint y: 62, endPoint x: 470, endPoint y: 62, distance: 18.8
click at [470, 62] on div "$ 1,848 / month" at bounding box center [474, 61] width 48 height 10
click at [470, 62] on div "1848" at bounding box center [464, 61] width 20 height 10
click at [460, 61] on div "1848" at bounding box center [464, 61] width 20 height 10
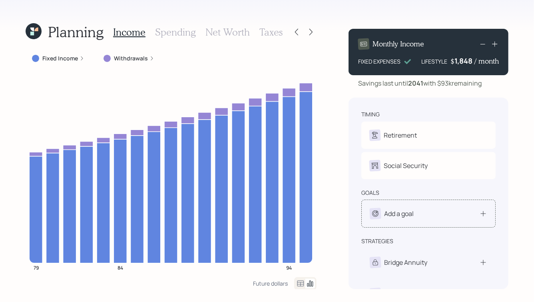
click at [397, 224] on div "Add a goal" at bounding box center [428, 213] width 134 height 28
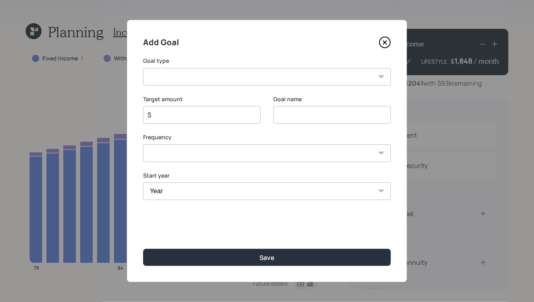
click at [238, 78] on select "Create an emergency fund Donate to charity Purchase a home Make a purchase Supp…" at bounding box center [267, 77] width 248 height 18
select select "car"
click at [143, 68] on select "Create an emergency fund Donate to charity Purchase a home Make a purchase Supp…" at bounding box center [267, 77] width 248 height 18
type input "Purchase a car"
click at [200, 110] on input "$" at bounding box center [199, 115] width 104 height 10
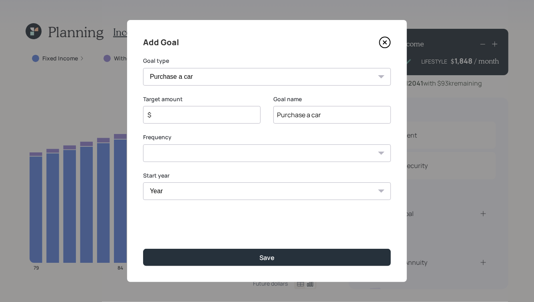
click at [189, 117] on input "$" at bounding box center [199, 115] width 104 height 10
type input "$ 22,000"
click at [314, 116] on input "Purchase a car" at bounding box center [332, 115] width 118 height 18
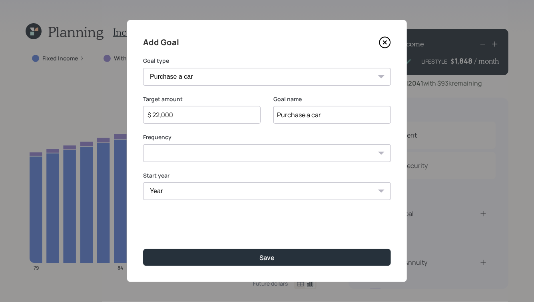
click at [314, 116] on input "Purchase a car" at bounding box center [332, 115] width 118 height 18
click at [234, 156] on select "One time Every 1 year Every 2 years Every 3 years Every 4 years Every 5 years E…" at bounding box center [267, 153] width 248 height 18
select select "0"
click at [143, 144] on select "One time Every 1 year Every 2 years Every 3 years Every 4 years Every 5 years E…" at bounding box center [267, 153] width 248 height 18
click at [237, 193] on select "Year 2025 2026 2027 2028 2029 2030 2031 2032 2033 2034 2035 2036 2037 2038 2039…" at bounding box center [267, 191] width 248 height 18
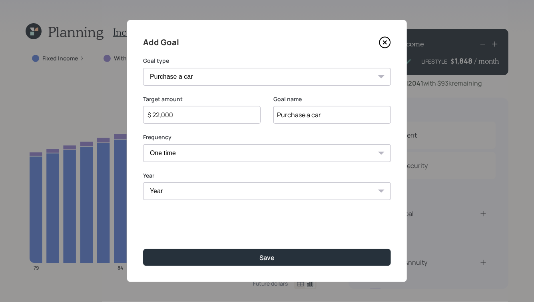
select select "2026"
click at [143, 182] on select "Year 2025 2026 2027 2028 2029 2030 2031 2032 2033 2034 2035 2036 2037 2038 2039…" at bounding box center [267, 191] width 248 height 18
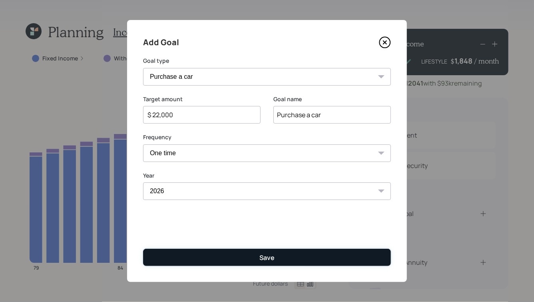
click at [259, 255] on button "Save" at bounding box center [267, 257] width 248 height 17
type input "$"
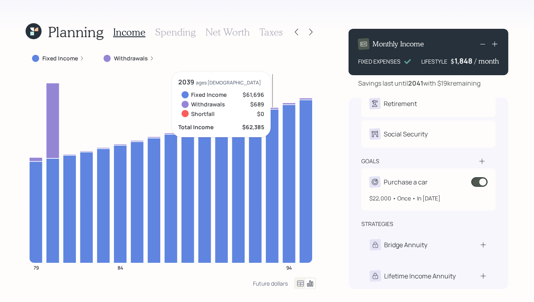
scroll to position [37, 0]
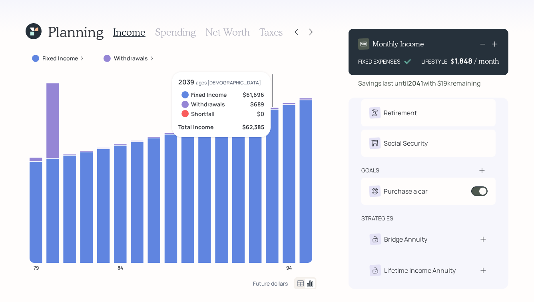
click at [483, 166] on icon at bounding box center [482, 170] width 8 height 8
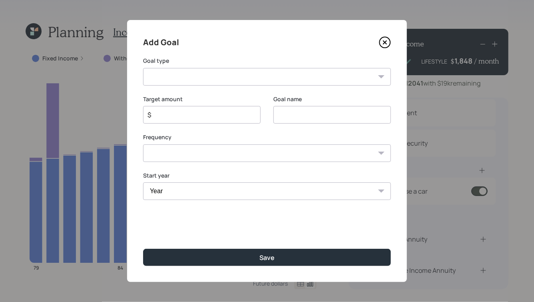
scroll to position [22, 0]
click at [381, 42] on icon at bounding box center [385, 42] width 12 height 12
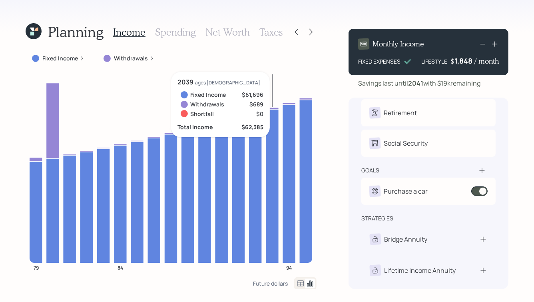
scroll to position [22, 0]
click at [449, 172] on div "goals" at bounding box center [428, 171] width 134 height 8
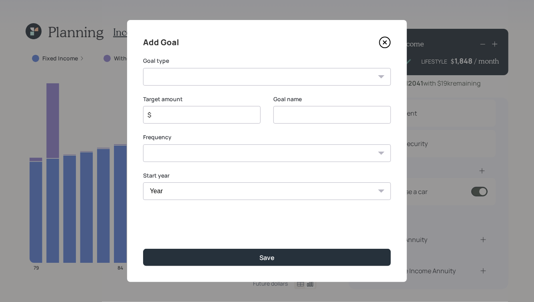
click at [214, 78] on select "Create an emergency fund Donate to charity Purchase a home Make a purchase Supp…" at bounding box center [267, 77] width 248 height 18
select select "purchase"
click at [143, 68] on select "Create an emergency fund Donate to charity Purchase a home Make a purchase Supp…" at bounding box center [267, 77] width 248 height 18
type input "Make a purchase"
click at [361, 88] on div "Add Goal Goal type Create an emergency fund Donate to charity Purchase a home M…" at bounding box center [267, 151] width 280 height 262
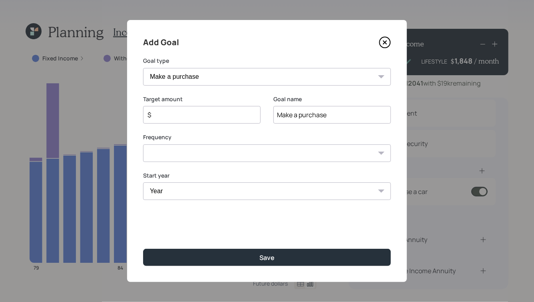
click at [343, 78] on select "Create an emergency fund Donate to charity Purchase a home Make a purchase Supp…" at bounding box center [267, 77] width 248 height 18
click at [386, 37] on icon at bounding box center [385, 42] width 11 height 11
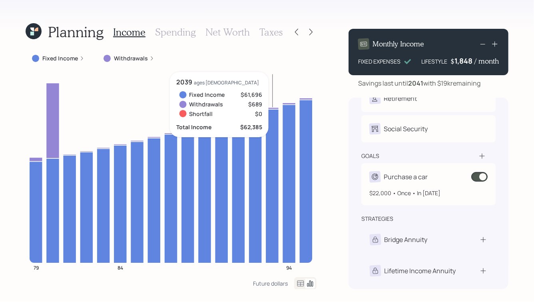
click at [405, 185] on div "$22,000 • Once • In 2026" at bounding box center [428, 189] width 118 height 15
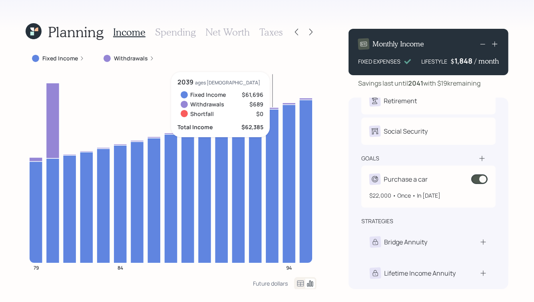
select select "0"
select select "2026"
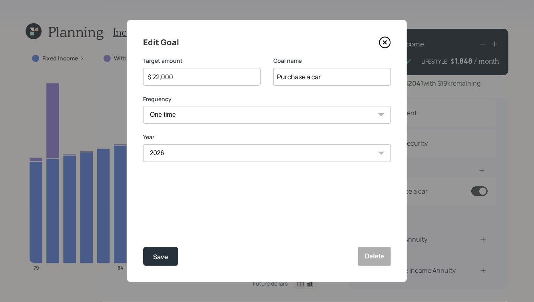
scroll to position [22, 0]
click at [167, 76] on input "$ 22,000" at bounding box center [199, 77] width 104 height 10
click at [154, 264] on button "Save" at bounding box center [160, 256] width 35 height 19
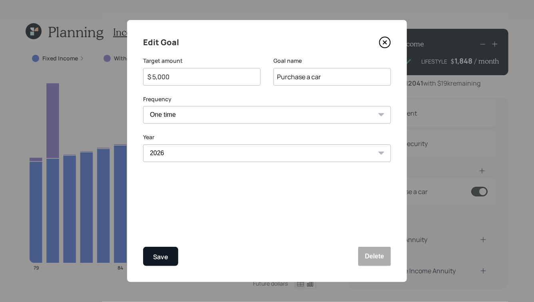
type input "$ 22,000"
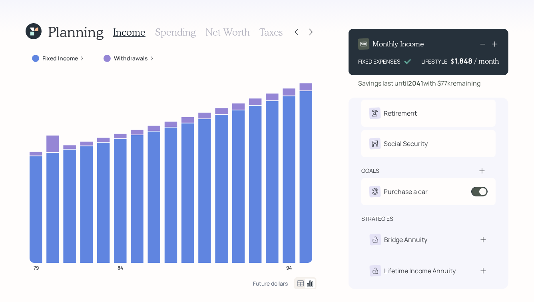
click at [483, 170] on icon at bounding box center [481, 170] width 5 height 5
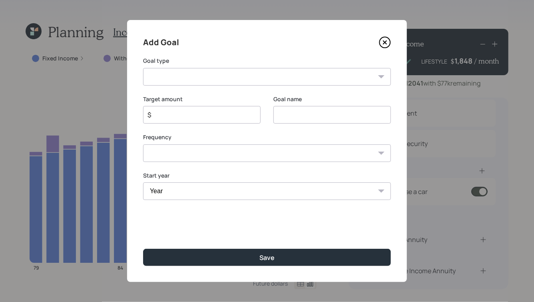
click at [236, 81] on select "Create an emergency fund Donate to charity Purchase a home Make a purchase Supp…" at bounding box center [267, 77] width 248 height 18
select select "purchase"
click at [143, 68] on select "Create an emergency fund Donate to charity Purchase a home Make a purchase Supp…" at bounding box center [267, 77] width 248 height 18
type input "Make a purchase"
click at [215, 117] on input "$" at bounding box center [199, 115] width 104 height 10
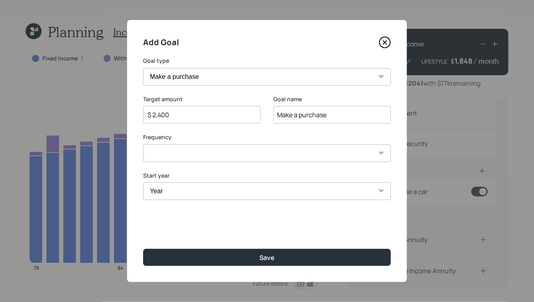
type input "$ 2,400"
click at [313, 109] on input "Make a purchase" at bounding box center [332, 115] width 118 height 18
type input "Car Payments"
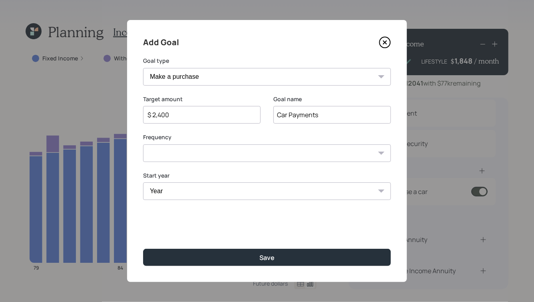
click at [236, 155] on select "One time Every 1 year Every 2 years Every 3 years Every 4 years Every 5 years E…" at bounding box center [267, 153] width 248 height 18
select select "1"
click at [143, 144] on select "One time Every 1 year Every 2 years Every 3 years Every 4 years Every 5 years E…" at bounding box center [267, 153] width 248 height 18
click at [221, 193] on select "Year 2025 2026 2027 2028 2029 2030 2031 2032 2033 2034 2035 2036 2037 2038 2039…" at bounding box center [202, 191] width 118 height 18
click at [143, 182] on select "Year 2025 2026 2027 2028 2029 2030 2031 2032 2033 2034 2035 2036 2037 2038 2039…" at bounding box center [202, 191] width 118 height 18
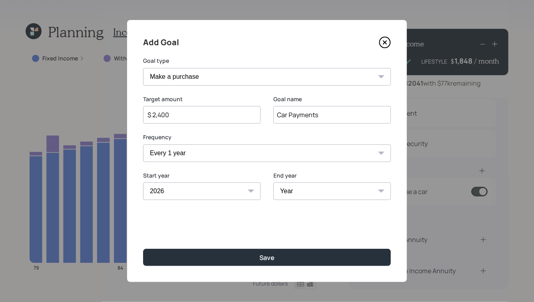
click at [212, 193] on select "2025 2026 2027 2028 2029 2030 2031 2032 2033 2034 2035 2036 2037 2038 2039 2040" at bounding box center [202, 191] width 118 height 18
select select "2027"
click at [143, 182] on select "2025 2026 2027 2028 2029 2030 2031 2032 2033 2034 2035 2036 2037 2038 2039 2040" at bounding box center [202, 191] width 118 height 18
click at [295, 192] on select "Year 2027 2028 2029 2030 2031 2032 2033 2034 2035 2036 2037 2038 2039 2040" at bounding box center [332, 191] width 118 height 18
select select "2032"
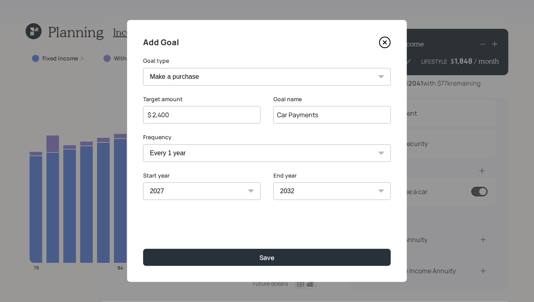
click at [273, 182] on select "Year 2027 2028 2029 2030 2031 2032 2033 2034 2035 2036 2037 2038 2039 2040" at bounding box center [332, 191] width 118 height 18
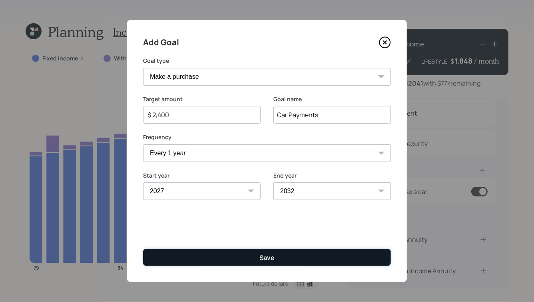
click at [267, 264] on button "Save" at bounding box center [267, 257] width 248 height 17
type input "$"
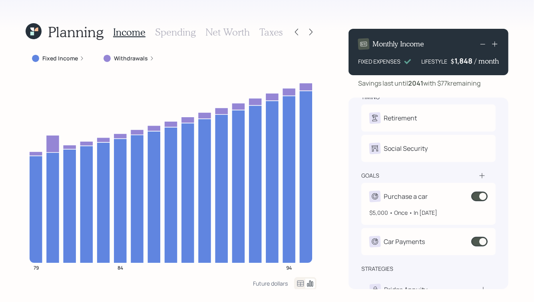
scroll to position [19, 0]
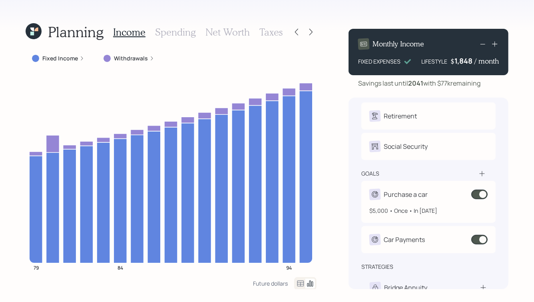
click at [484, 195] on span at bounding box center [479, 194] width 16 height 10
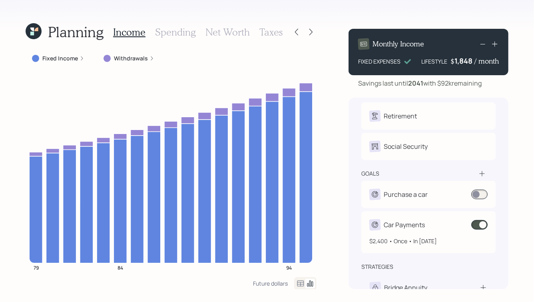
click at [483, 223] on span at bounding box center [479, 225] width 16 height 10
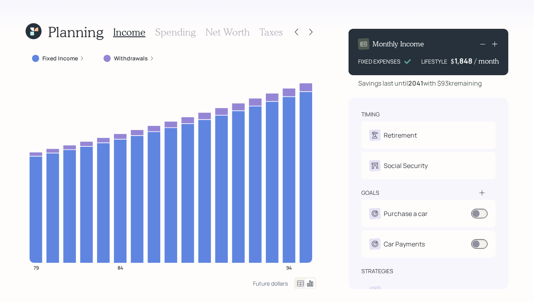
click at [181, 33] on h3 "Spending" at bounding box center [175, 32] width 41 height 12
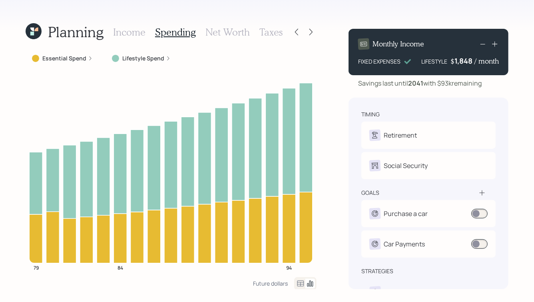
click at [133, 34] on h3 "Income" at bounding box center [129, 32] width 32 height 12
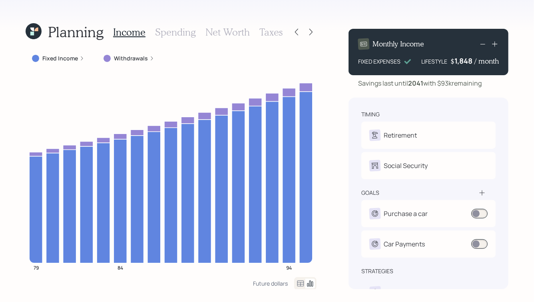
click at [176, 29] on h3 "Spending" at bounding box center [175, 32] width 41 height 12
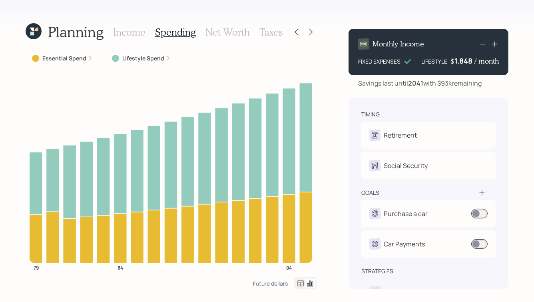
click at [211, 32] on h3 "Net Worth" at bounding box center [227, 32] width 44 height 12
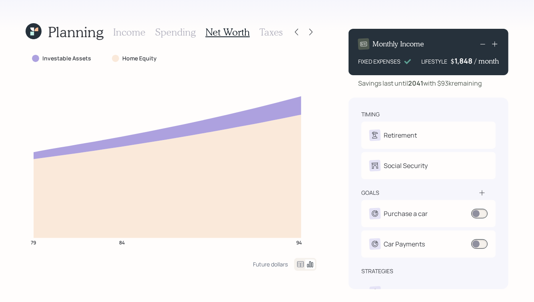
click at [169, 32] on h3 "Spending" at bounding box center [175, 32] width 41 height 12
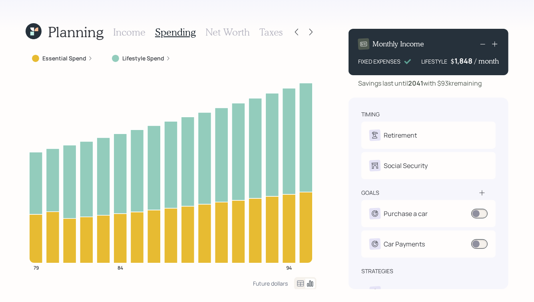
click at [92, 58] on div "Essential Spend" at bounding box center [63, 58] width 74 height 14
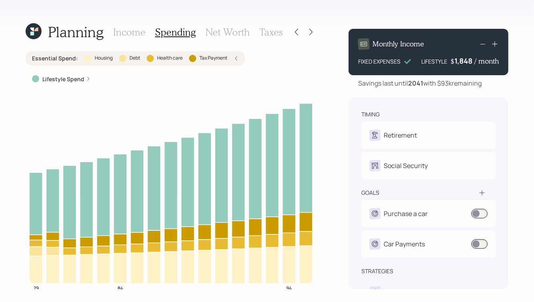
click at [235, 61] on div "Essential Spend : Housing Debt Health care Tax Payment" at bounding box center [135, 58] width 207 height 8
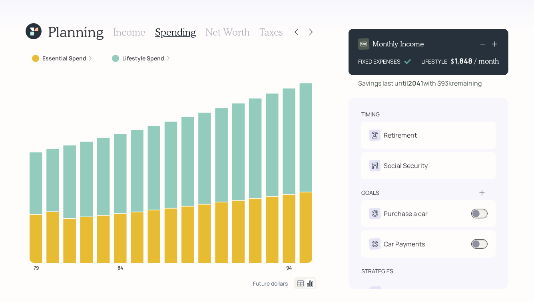
click at [169, 58] on div "Lifestyle Spend" at bounding box center [142, 58] width 72 height 14
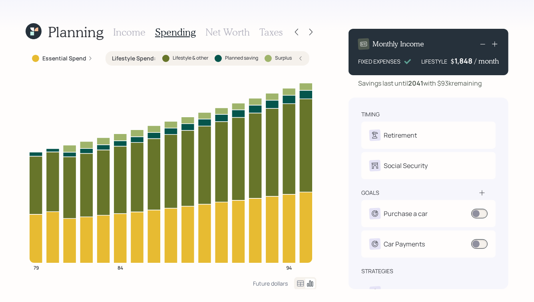
click at [299, 56] on icon at bounding box center [300, 58] width 5 height 5
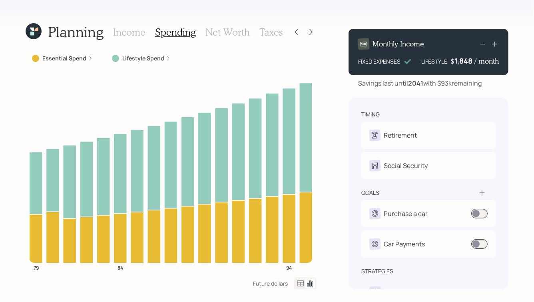
click at [223, 34] on h3 "Net Worth" at bounding box center [227, 32] width 44 height 12
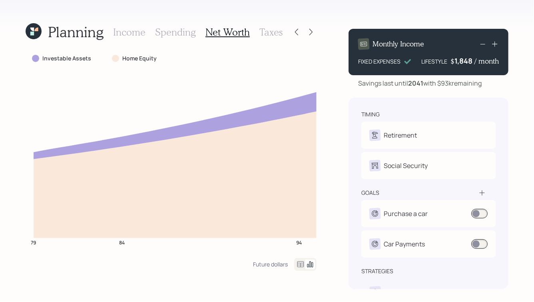
click at [269, 32] on h3 "Taxes" at bounding box center [270, 32] width 23 height 12
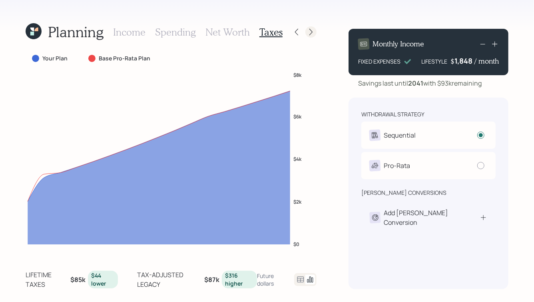
click at [311, 31] on icon at bounding box center [310, 32] width 3 height 7
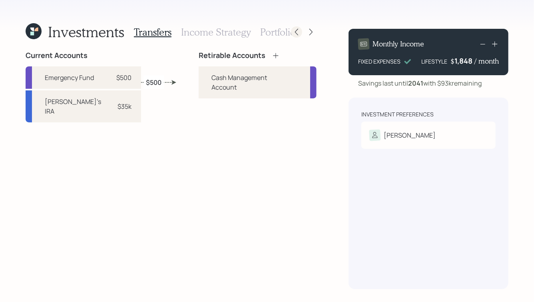
click at [296, 31] on icon at bounding box center [297, 32] width 8 height 8
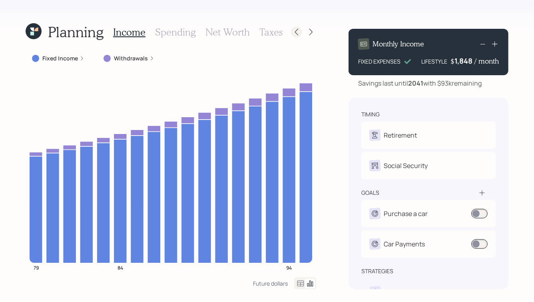
click at [295, 33] on icon at bounding box center [297, 32] width 8 height 8
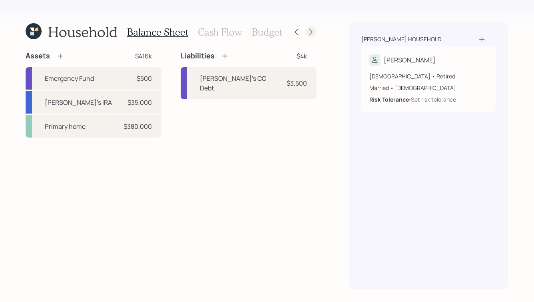
click at [311, 31] on icon at bounding box center [311, 32] width 8 height 8
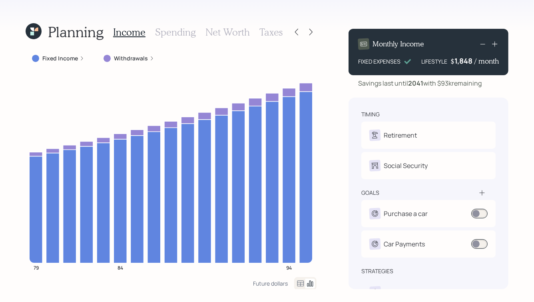
click at [455, 60] on div "1,848" at bounding box center [464, 61] width 20 height 10
click at [455, 60] on div "1848" at bounding box center [464, 61] width 20 height 10
click at [423, 84] on b "2041" at bounding box center [415, 83] width 15 height 9
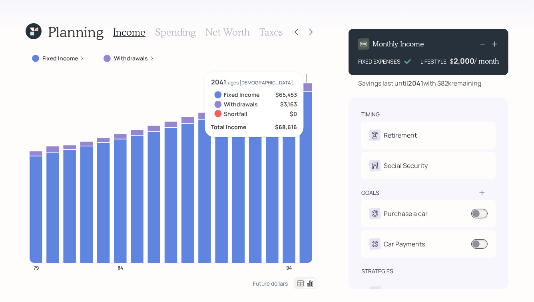
click at [462, 62] on div "2,000" at bounding box center [464, 61] width 21 height 10
click at [460, 62] on div "2000" at bounding box center [464, 61] width 20 height 10
click at [452, 78] on div "Monthly Income FIXED EXPENSES LIFESTYLE $ 2200 / month Savings last until 2041 …" at bounding box center [429, 58] width 160 height 59
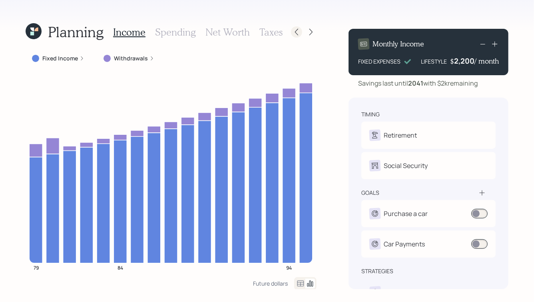
click at [298, 32] on icon at bounding box center [297, 32] width 8 height 8
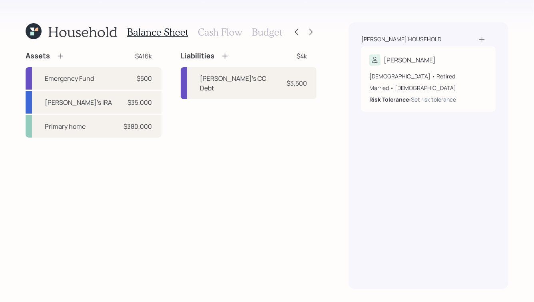
click at [217, 31] on h3 "Cash Flow" at bounding box center [220, 32] width 44 height 12
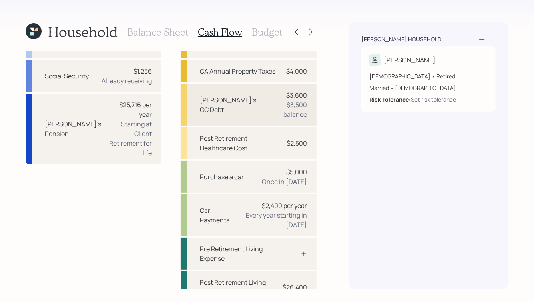
scroll to position [44, 0]
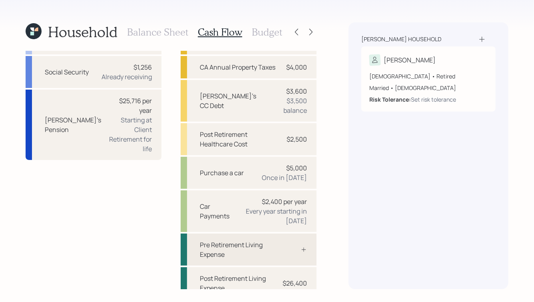
click at [278, 244] on div "Pre Retirement Living Expense" at bounding box center [249, 249] width 136 height 32
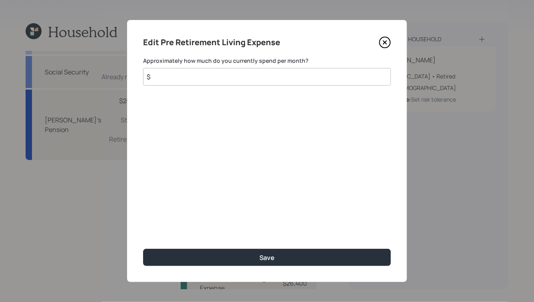
click at [386, 44] on icon at bounding box center [385, 42] width 12 height 12
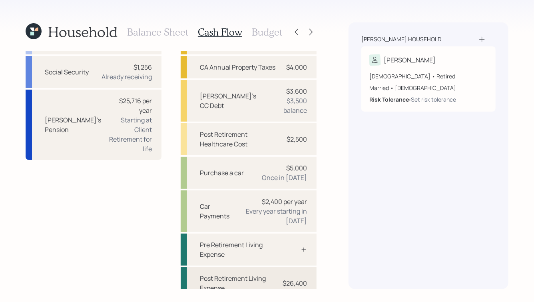
click at [283, 278] on div "$26,400" at bounding box center [295, 283] width 24 height 10
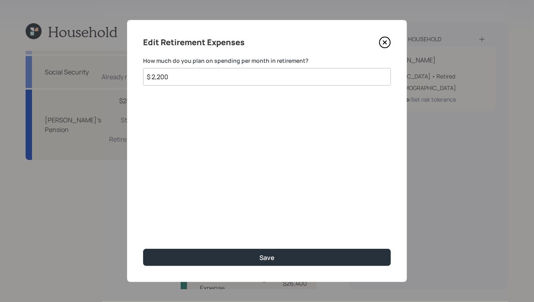
click at [386, 41] on icon at bounding box center [385, 42] width 12 height 12
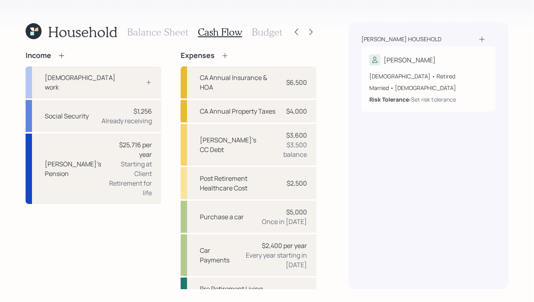
click at [270, 32] on h3 "Budget" at bounding box center [267, 32] width 30 height 12
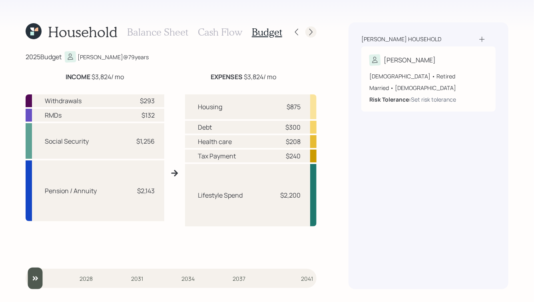
click at [310, 33] on icon at bounding box center [311, 32] width 8 height 8
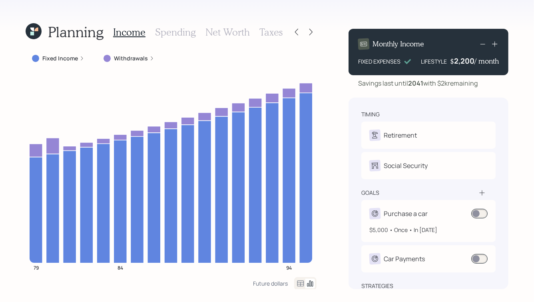
click at [476, 214] on span at bounding box center [479, 214] width 16 height 10
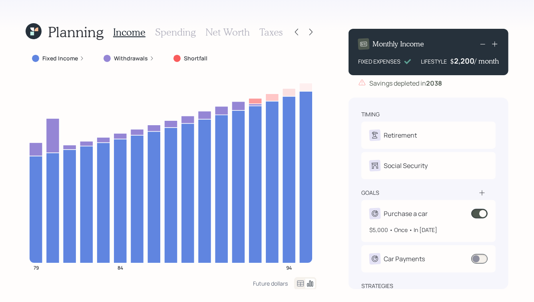
click at [483, 217] on span at bounding box center [479, 214] width 16 height 10
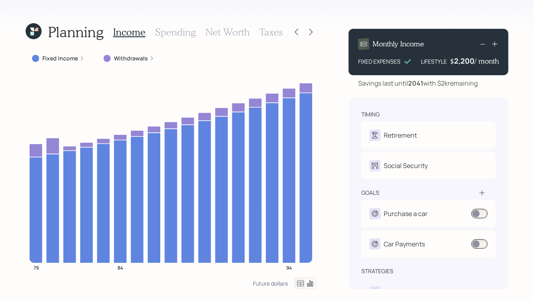
click at [138, 60] on label "Withdrawals" at bounding box center [131, 58] width 34 height 8
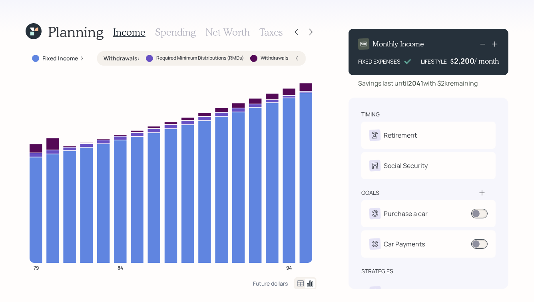
click at [299, 58] on icon at bounding box center [297, 58] width 5 height 5
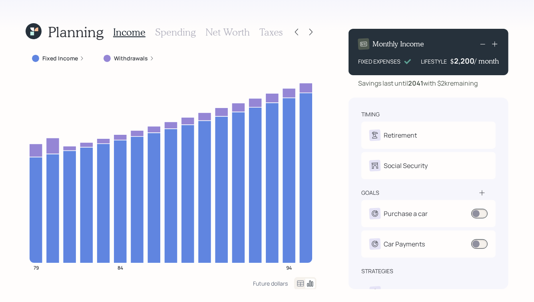
click at [450, 86] on div "Savings last until 2041 with $2k remaining" at bounding box center [418, 83] width 120 height 10
drag, startPoint x: 359, startPoint y: 84, endPoint x: 487, endPoint y: 83, distance: 127.9
click at [487, 83] on div "Savings last until 2041 with $2k remaining" at bounding box center [429, 83] width 160 height 10
drag, startPoint x: 440, startPoint y: 83, endPoint x: 448, endPoint y: 83, distance: 8.0
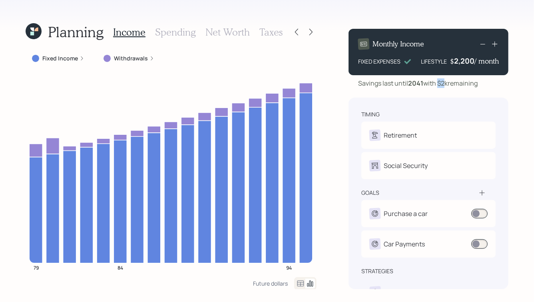
click at [448, 83] on div "Savings last until 2041 with $2k remaining" at bounding box center [418, 83] width 120 height 10
drag, startPoint x: 454, startPoint y: 62, endPoint x: 464, endPoint y: 63, distance: 10.0
click at [465, 63] on div "2200" at bounding box center [464, 61] width 20 height 10
click at [431, 85] on div "Savings last until 2041 with $2k remaining" at bounding box center [418, 83] width 120 height 10
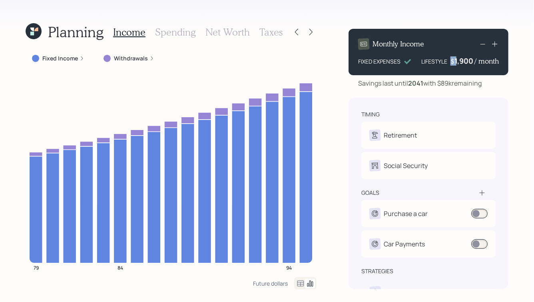
drag, startPoint x: 451, startPoint y: 62, endPoint x: 469, endPoint y: 61, distance: 18.5
click at [469, 61] on div "$ 1,900 / month" at bounding box center [474, 61] width 48 height 10
click at [469, 61] on div "1900" at bounding box center [464, 61] width 20 height 10
click at [451, 64] on h4 "$" at bounding box center [452, 61] width 4 height 9
drag, startPoint x: 463, startPoint y: 61, endPoint x: 454, endPoint y: 62, distance: 8.8
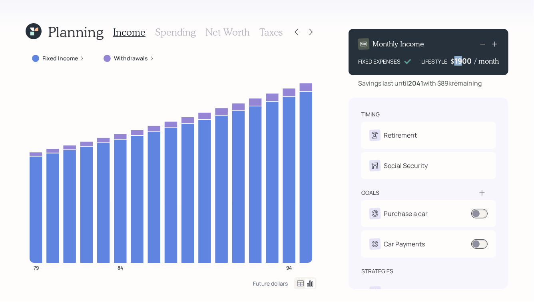
click at [454, 62] on div "1900" at bounding box center [464, 61] width 20 height 10
click at [453, 79] on div "Savings last until 2041 with $89k remaining" at bounding box center [420, 83] width 124 height 10
drag, startPoint x: 361, startPoint y: 84, endPoint x: 481, endPoint y: 86, distance: 120.3
click at [481, 86] on div "Savings last until 2041 with $82k remaining" at bounding box center [419, 83] width 123 height 10
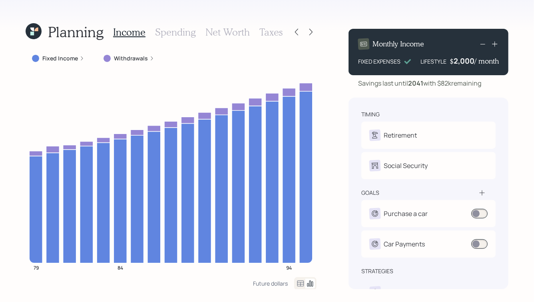
drag, startPoint x: 489, startPoint y: 86, endPoint x: 377, endPoint y: 83, distance: 112.3
click at [377, 83] on div "Savings last until 2041 with $82k remaining" at bounding box center [429, 83] width 160 height 10
click at [377, 83] on div "Savings last until 2041 with $82k remaining" at bounding box center [419, 83] width 123 height 10
click at [270, 32] on h3 "Taxes" at bounding box center [270, 32] width 23 height 12
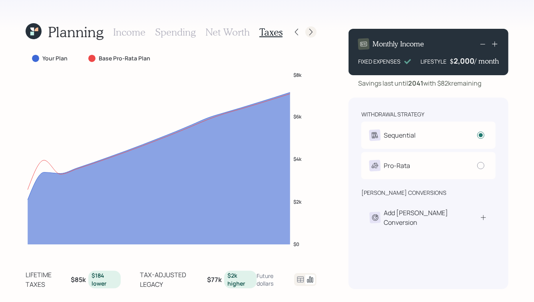
click at [312, 30] on icon at bounding box center [311, 32] width 8 height 8
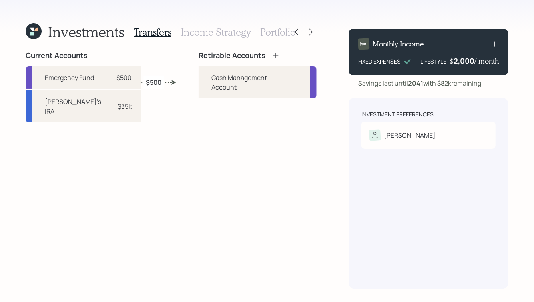
click at [273, 54] on icon at bounding box center [275, 55] width 5 height 5
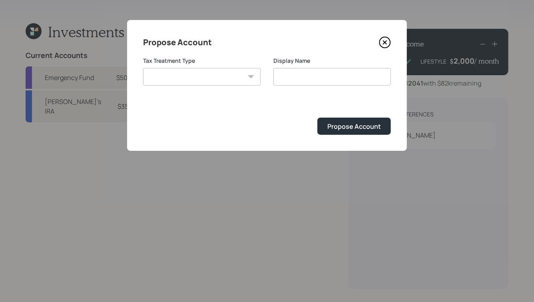
click at [233, 70] on select "Roth Taxable Traditional" at bounding box center [202, 77] width 118 height 18
select select "taxable"
click at [143, 68] on select "Roth Taxable Traditional" at bounding box center [202, 77] width 118 height 18
type input "Taxable"
click at [299, 76] on input "Taxable" at bounding box center [332, 77] width 118 height 18
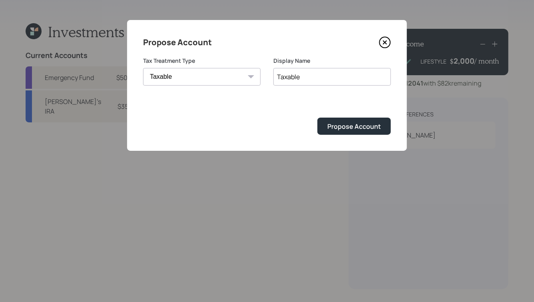
click at [277, 77] on input "Taxable" at bounding box center [332, 77] width 118 height 18
click at [386, 42] on icon at bounding box center [385, 42] width 12 height 12
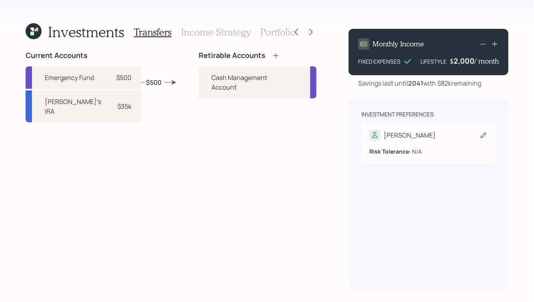
click at [403, 135] on div "Susan" at bounding box center [428, 135] width 118 height 11
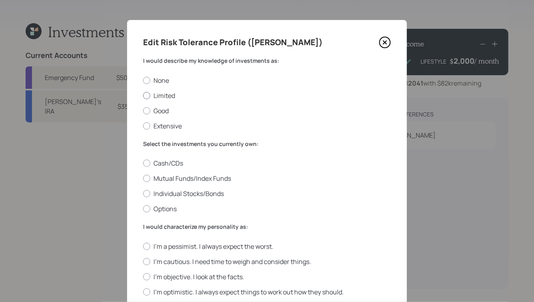
click at [147, 96] on div at bounding box center [146, 95] width 7 height 7
click at [143, 96] on input "Limited" at bounding box center [143, 95] width 0 height 0
radio input "true"
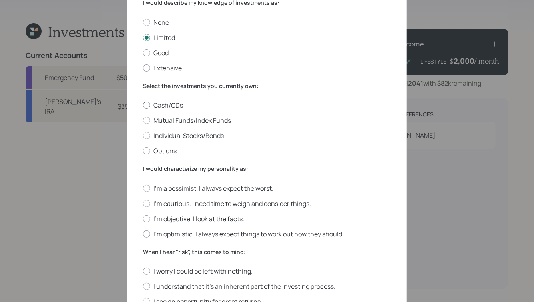
scroll to position [59, 0]
click at [195, 119] on label "Mutual Funds/Index Funds" at bounding box center [267, 119] width 248 height 9
click at [143, 120] on input "Mutual Funds/Index Funds" at bounding box center [143, 120] width 0 height 0
radio input "true"
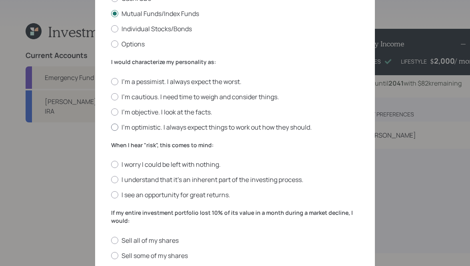
scroll to position [166, 0]
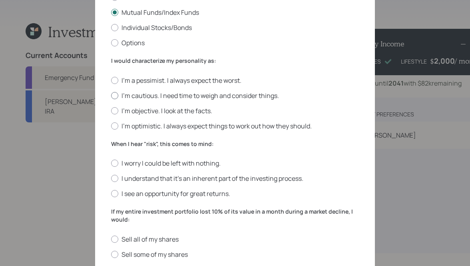
click at [185, 96] on label "I'm cautious. I need time to weigh and consider things." at bounding box center [235, 95] width 248 height 9
click at [111, 96] on input "I'm cautious. I need time to weigh and consider things." at bounding box center [111, 95] width 0 height 0
radio input "true"
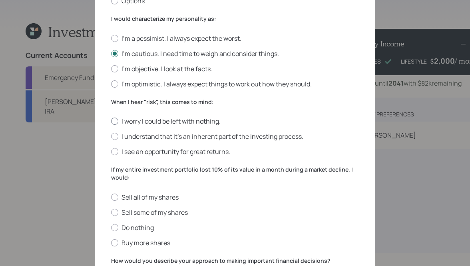
scroll to position [207, 0]
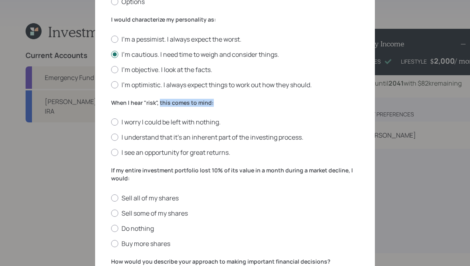
drag, startPoint x: 159, startPoint y: 103, endPoint x: 182, endPoint y: 106, distance: 23.1
click at [182, 106] on div "When I hear "risk", this comes to mind: I worry I could be left with nothing. I…" at bounding box center [235, 128] width 248 height 58
click at [219, 138] on label "I understand that it’s an inherent part of the investing process." at bounding box center [235, 137] width 248 height 9
click at [111, 138] on input "I understand that it’s an inherent part of the investing process." at bounding box center [111, 137] width 0 height 0
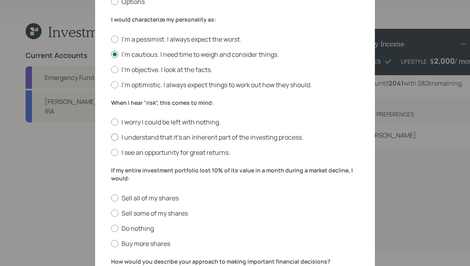
radio input "true"
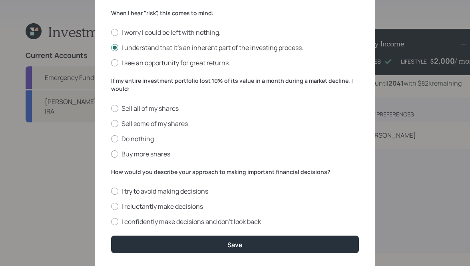
scroll to position [297, 0]
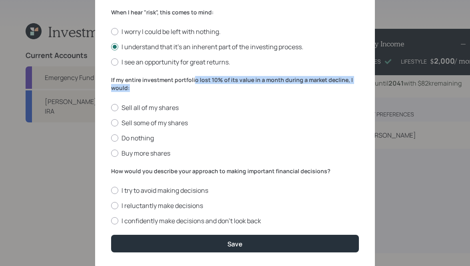
drag, startPoint x: 193, startPoint y: 79, endPoint x: 230, endPoint y: 84, distance: 37.5
click at [230, 84] on label "If my entire investment portfolio lost 10% of its value in a month during a mar…" at bounding box center [235, 84] width 248 height 16
drag, startPoint x: 145, startPoint y: 90, endPoint x: 106, endPoint y: 76, distance: 41.2
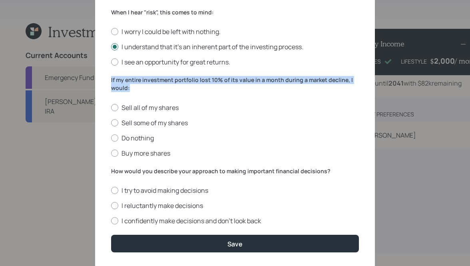
drag, startPoint x: 110, startPoint y: 79, endPoint x: 136, endPoint y: 88, distance: 27.4
click at [136, 88] on label "If my entire investment portfolio lost 10% of its value in a month during a mar…" at bounding box center [235, 84] width 248 height 16
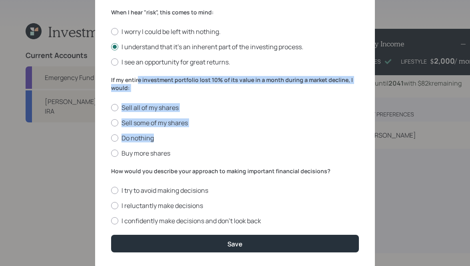
drag, startPoint x: 209, startPoint y: 140, endPoint x: 138, endPoint y: 76, distance: 96.0
click at [138, 76] on div "If my entire investment portfolio lost 10% of its value in a month during a mar…" at bounding box center [235, 116] width 248 height 81
click at [138, 76] on label "If my entire investment portfolio lost 10% of its value in a month during a mar…" at bounding box center [235, 84] width 248 height 16
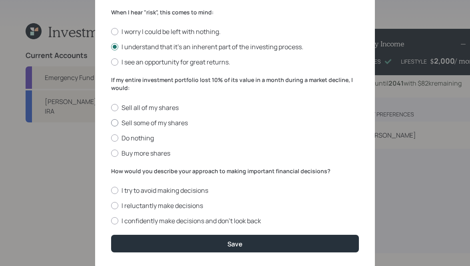
click at [149, 123] on label "Sell some of my shares" at bounding box center [235, 122] width 248 height 9
click at [111, 123] on input "Sell some of my shares" at bounding box center [111, 122] width 0 height 0
radio input "true"
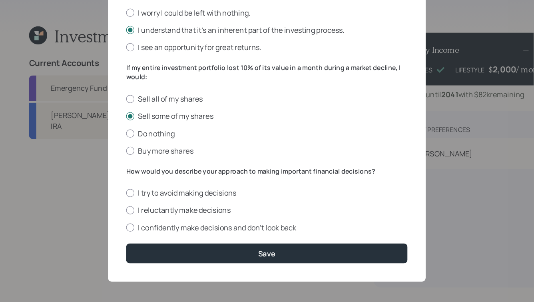
scroll to position [320, 0]
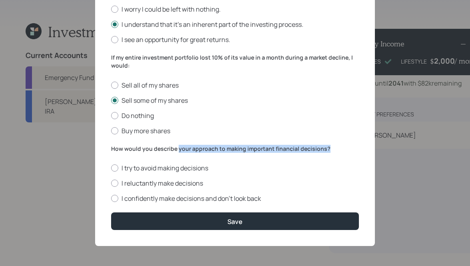
drag, startPoint x: 177, startPoint y: 147, endPoint x: 315, endPoint y: 153, distance: 137.2
click at [315, 153] on div "How would you describe your approach to making important financial decisions? I…" at bounding box center [235, 174] width 248 height 58
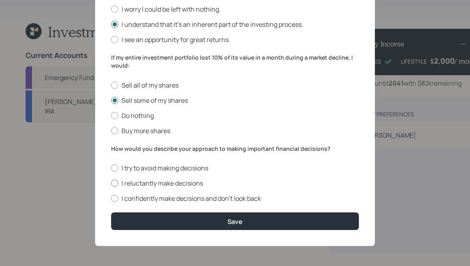
click at [152, 182] on label "I reluctantly make decisions" at bounding box center [235, 183] width 248 height 9
click at [111, 183] on input "I reluctantly make decisions" at bounding box center [111, 183] width 0 height 0
radio input "true"
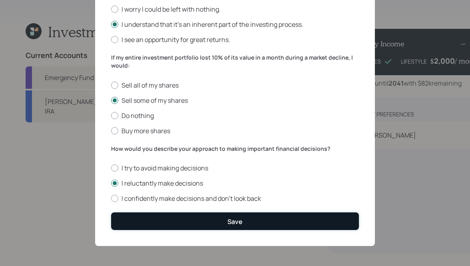
click at [230, 222] on div "Save" at bounding box center [234, 221] width 15 height 9
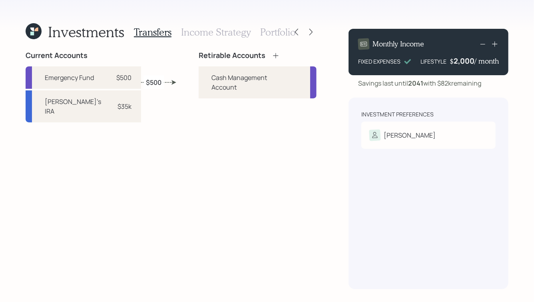
click at [272, 56] on icon at bounding box center [276, 56] width 8 height 8
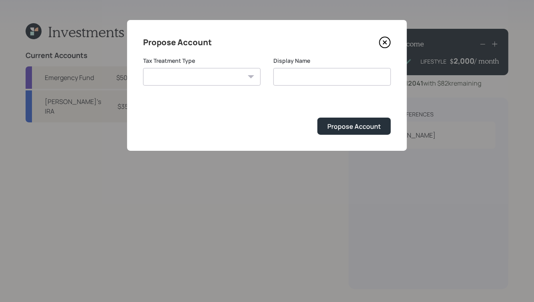
click at [226, 78] on select "Roth Taxable Traditional" at bounding box center [202, 77] width 118 height 18
select select "taxable"
click at [143, 68] on select "Roth Taxable Traditional" at bounding box center [202, 77] width 118 height 18
type input "Taxable"
drag, startPoint x: 277, startPoint y: 75, endPoint x: 317, endPoint y: 76, distance: 39.2
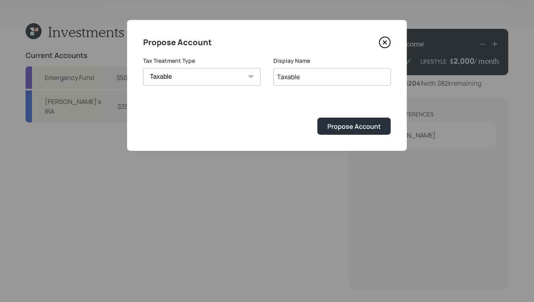
click at [317, 76] on input "Taxable" at bounding box center [332, 77] width 118 height 18
click at [245, 76] on select "Roth Taxable Traditional" at bounding box center [202, 77] width 118 height 18
select select "traditional"
click at [143, 68] on select "Roth Taxable Traditional" at bounding box center [202, 77] width 118 height 18
click at [287, 80] on input "Taxable" at bounding box center [332, 77] width 118 height 18
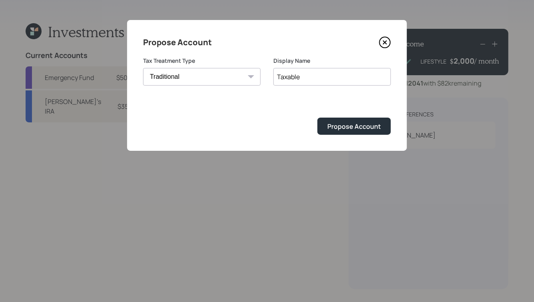
click at [287, 80] on input "Taxable" at bounding box center [332, 77] width 118 height 18
type input "Susan's Traditional IRA"
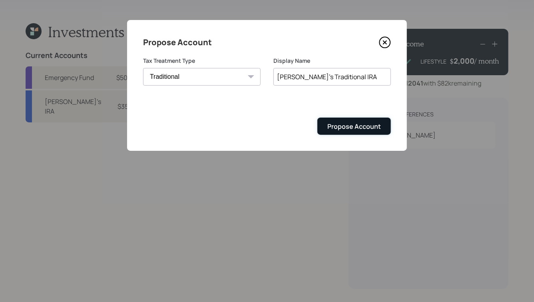
click at [347, 124] on div "Propose Account" at bounding box center [354, 126] width 54 height 9
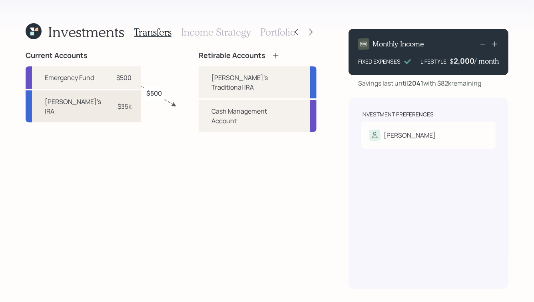
click at [118, 110] on div "$35k" at bounding box center [125, 107] width 14 height 10
click at [211, 74] on div "Susan's Traditional IRA" at bounding box center [240, 82] width 59 height 19
select select "1b1ee49e-ab7d-4b8a-980b-b431fb8611a5"
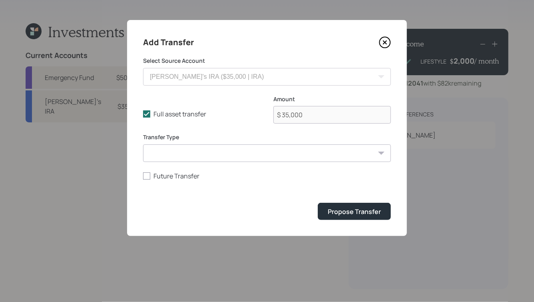
click at [282, 157] on select "ACAT Transfer Non ACAT Transfer Capitalize Rollover Rollover Deposit" at bounding box center [267, 153] width 248 height 18
select select "acat_transfer"
click at [143, 144] on select "ACAT Transfer Non ACAT Transfer Capitalize Rollover Rollover Deposit" at bounding box center [267, 153] width 248 height 18
click at [354, 214] on div "Propose Transfer" at bounding box center [354, 211] width 53 height 9
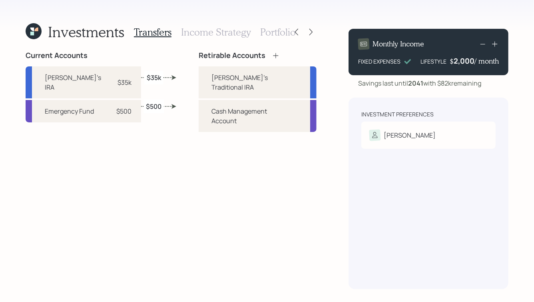
click at [197, 29] on h3 "Income Strategy" at bounding box center [216, 32] width 70 height 12
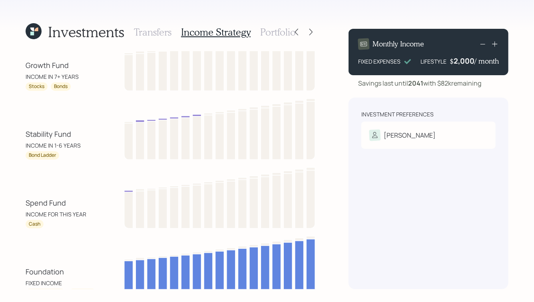
scroll to position [26, 0]
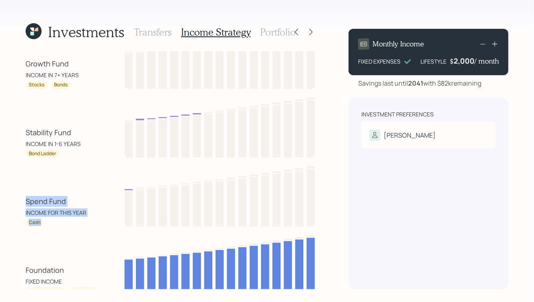
drag, startPoint x: 25, startPoint y: 199, endPoint x: 77, endPoint y: 230, distance: 60.4
click at [77, 230] on div "Investments Transfers Income Strategy Portfolio Growth Fund INCOME IN 7+ YEARS …" at bounding box center [267, 151] width 534 height 302
click at [77, 230] on div "Growth Fund INCOME IN 7+ YEARS Stocks Bonds Stability Fund INCOME IN 1-6 YEARS …" at bounding box center [171, 160] width 291 height 270
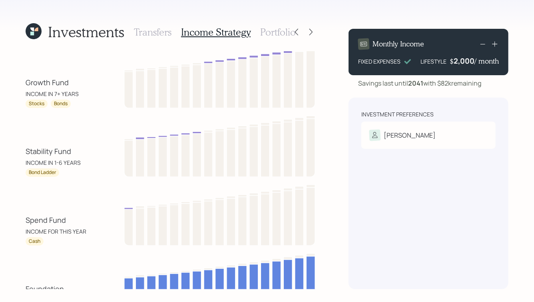
scroll to position [7, 0]
drag, startPoint x: 55, startPoint y: 171, endPoint x: 18, endPoint y: 155, distance: 40.8
click at [18, 155] on div "Investments Transfers Income Strategy Portfolio Growth Fund INCOME IN 7+ YEARS …" at bounding box center [267, 151] width 534 height 302
click at [280, 36] on h3 "Portfolio" at bounding box center [278, 32] width 36 height 12
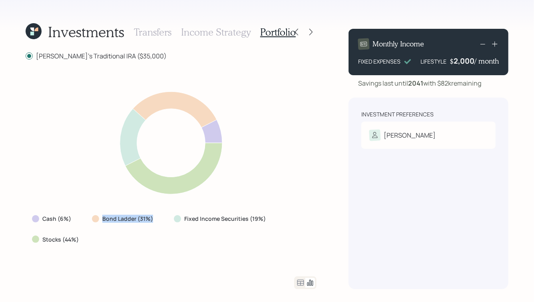
drag, startPoint x: 101, startPoint y: 219, endPoint x: 152, endPoint y: 221, distance: 50.8
click at [152, 221] on div "Bond Ladder (31%)" at bounding box center [123, 219] width 63 height 8
drag, startPoint x: 102, startPoint y: 219, endPoint x: 151, endPoint y: 222, distance: 49.2
click at [151, 222] on label "Bond Ladder (31%)" at bounding box center [127, 219] width 51 height 8
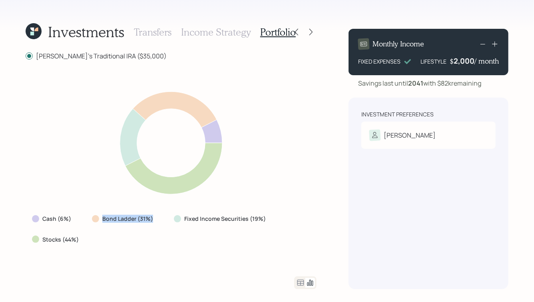
click at [151, 222] on label "Bond Ladder (31%)" at bounding box center [127, 219] width 51 height 8
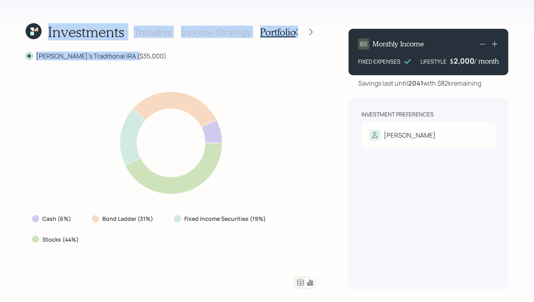
drag, startPoint x: 142, startPoint y: 57, endPoint x: 50, endPoint y: 23, distance: 98.5
click at [50, 23] on div "Investments Transfers Income Strategy Portfolio Susan's Traditional IRA ($35,00…" at bounding box center [171, 155] width 291 height 267
click at [50, 23] on div "Investments Transfers Income Strategy Portfolio" at bounding box center [158, 31] width 265 height 19
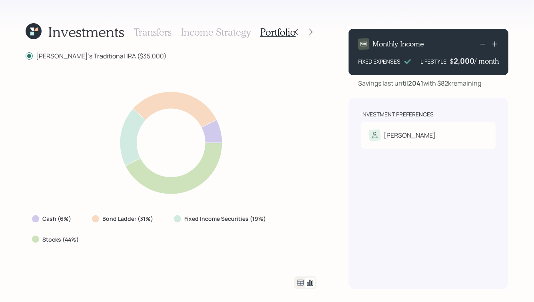
click at [204, 32] on h3 "Income Strategy" at bounding box center [216, 32] width 70 height 12
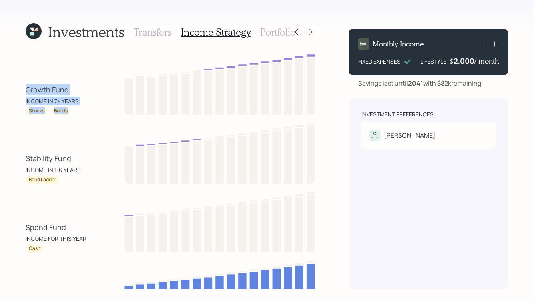
drag, startPoint x: 22, startPoint y: 87, endPoint x: 77, endPoint y: 109, distance: 59.8
click at [77, 109] on div "Investments Transfers Income Strategy Portfolio Growth Fund INCOME IN 7+ YEARS …" at bounding box center [267, 151] width 534 height 302
click at [77, 109] on div "Stocks Bonds" at bounding box center [62, 111] width 72 height 8
click at [275, 33] on h3 "Portfolio" at bounding box center [278, 32] width 36 height 12
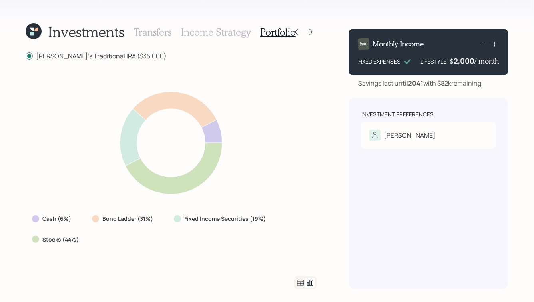
click at [299, 281] on icon at bounding box center [301, 283] width 10 height 10
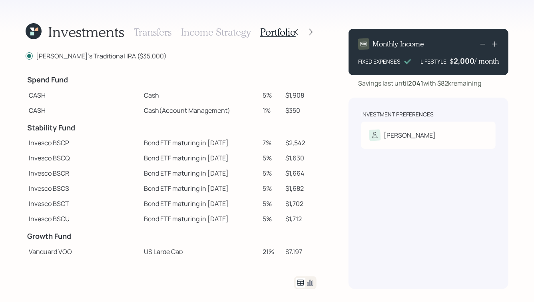
scroll to position [22, 0]
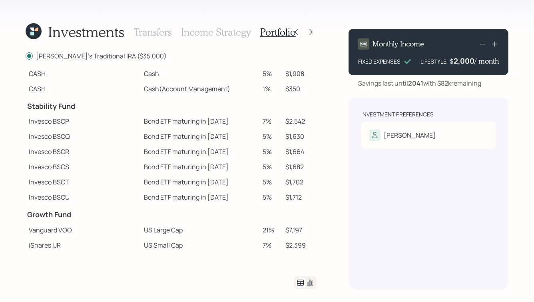
click at [311, 281] on icon at bounding box center [310, 283] width 10 height 10
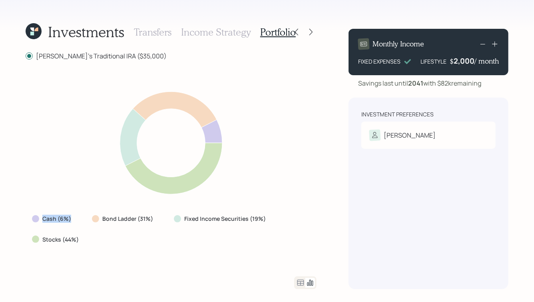
drag, startPoint x: 42, startPoint y: 220, endPoint x: 70, endPoint y: 220, distance: 28.4
click at [70, 220] on div "Cash (6%)" at bounding box center [52, 219] width 41 height 8
click at [70, 220] on label "Cash (6%)" at bounding box center [56, 219] width 29 height 8
drag, startPoint x: 102, startPoint y: 219, endPoint x: 153, endPoint y: 219, distance: 50.8
click at [153, 219] on div "Bond Ladder (31%)" at bounding box center [123, 219] width 63 height 8
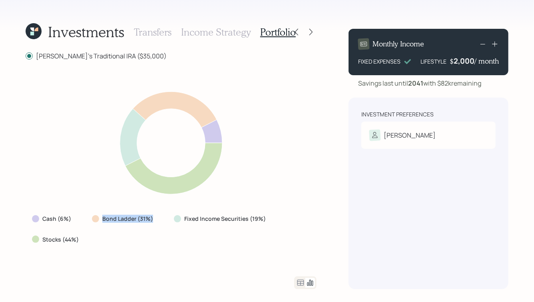
click at [153, 219] on div "Bond Ladder (31%)" at bounding box center [123, 219] width 63 height 8
drag, startPoint x: 183, startPoint y: 219, endPoint x: 271, endPoint y: 223, distance: 88.8
click at [271, 223] on div "Cash (6%) Bond Ladder (31%) Fixed Income Securities (19%) Stocks (44%)" at bounding box center [171, 228] width 291 height 35
click at [188, 219] on label "Fixed Income Securities (19%)" at bounding box center [225, 219] width 82 height 8
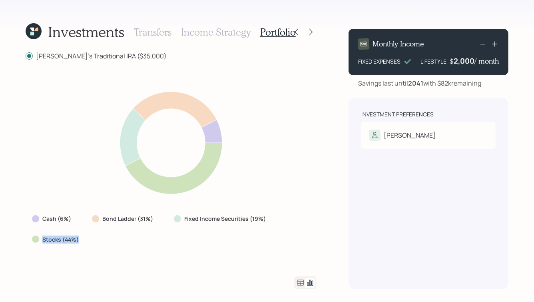
drag, startPoint x: 42, startPoint y: 239, endPoint x: 88, endPoint y: 239, distance: 46.4
click at [88, 239] on div "Cash (6%) Bond Ladder (31%) Fixed Income Securities (19%) Stocks (44%)" at bounding box center [171, 228] width 291 height 35
click at [301, 284] on icon at bounding box center [301, 283] width 10 height 10
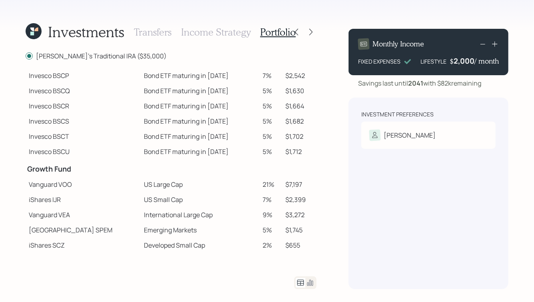
scroll to position [75, 0]
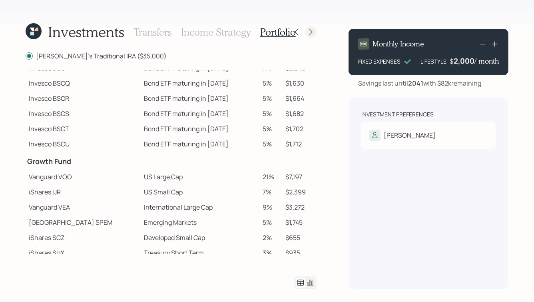
click at [312, 30] on icon at bounding box center [311, 32] width 8 height 8
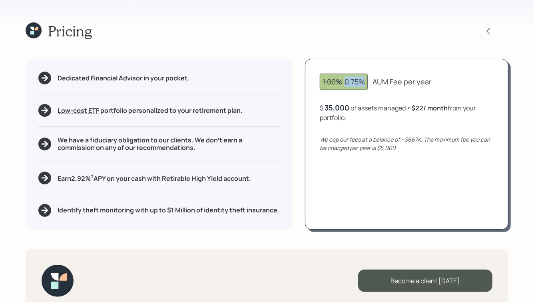
drag, startPoint x: 347, startPoint y: 82, endPoint x: 363, endPoint y: 82, distance: 16.0
click at [363, 82] on div "1.00% 0.75%" at bounding box center [344, 81] width 42 height 11
drag, startPoint x: 326, startPoint y: 107, endPoint x: 348, endPoint y: 106, distance: 22.0
click at [348, 106] on div "$ 35000 of assets managed ≈ $22 / month from your portfolio ." at bounding box center [407, 113] width 174 height 20
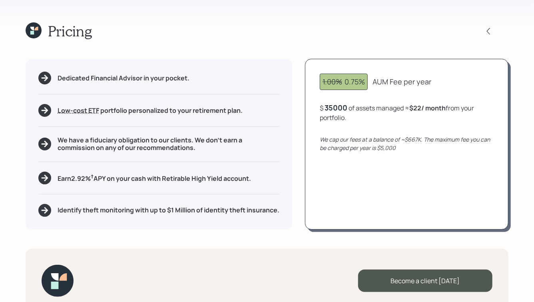
click at [348, 106] on div "$ 35000 of assets managed ≈ $22 / month from your portfolio ." at bounding box center [407, 113] width 174 height 20
click at [365, 111] on div "$ 35,000 of assets managed ≈ $22 / month from your portfolio ." at bounding box center [407, 113] width 174 height 20
drag, startPoint x: 413, startPoint y: 108, endPoint x: 426, endPoint y: 109, distance: 12.4
click at [426, 109] on b "$22 / month" at bounding box center [429, 108] width 36 height 9
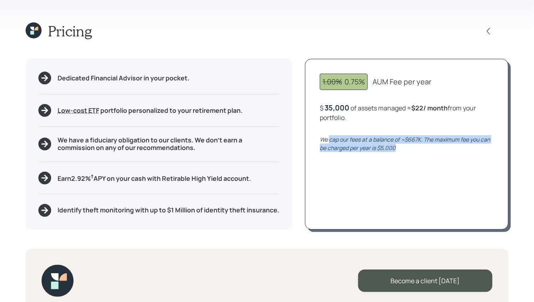
drag, startPoint x: 397, startPoint y: 149, endPoint x: 331, endPoint y: 136, distance: 67.1
click at [331, 136] on div "We cap our fees at a balance of ~$667K. The maximum fee you can be charged per …" at bounding box center [407, 143] width 174 height 17
click at [331, 136] on icon "We cap our fees at a balance of ~$667K. The maximum fee you can be charged per …" at bounding box center [405, 144] width 170 height 16
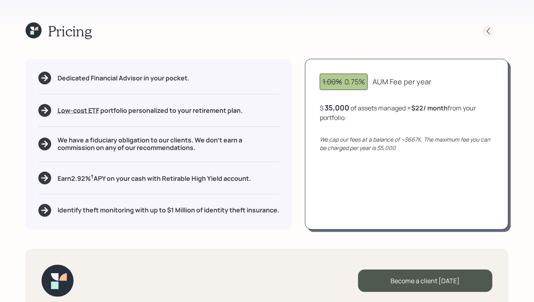
click at [488, 31] on icon at bounding box center [488, 31] width 8 height 8
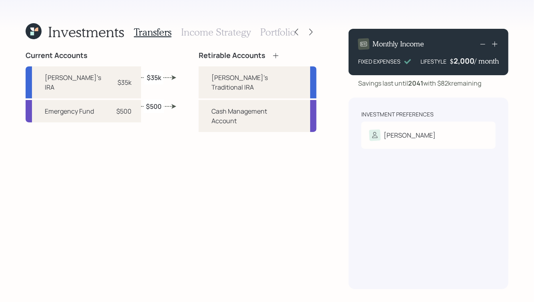
click at [233, 143] on div "Retirable Accounts Susan's Traditional IRA Cash Management Account" at bounding box center [258, 170] width 118 height 238
click at [273, 30] on h3 "Portfolio" at bounding box center [278, 32] width 36 height 12
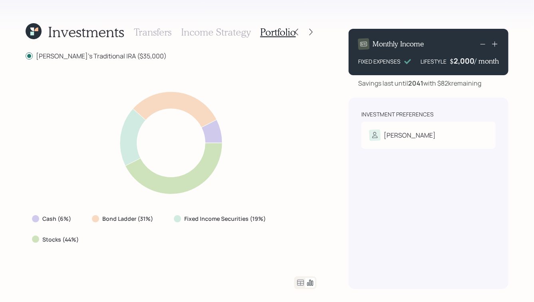
click at [299, 284] on icon at bounding box center [301, 283] width 10 height 10
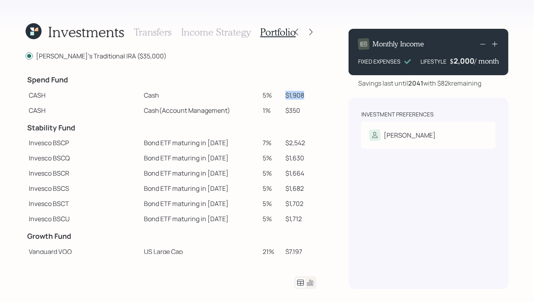
drag, startPoint x: 277, startPoint y: 94, endPoint x: 310, endPoint y: 94, distance: 33.6
click at [310, 94] on tr "CASH Cash 5% $1,908" at bounding box center [171, 95] width 291 height 15
click at [310, 94] on td "$1,908" at bounding box center [299, 95] width 34 height 15
drag, startPoint x: 253, startPoint y: 94, endPoint x: 301, endPoint y: 101, distance: 48.4
click at [301, 101] on tr "CASH Cash 5% $1,908" at bounding box center [171, 95] width 291 height 15
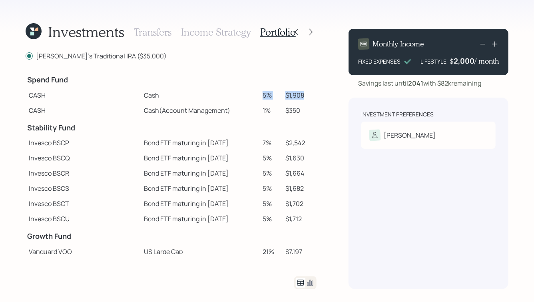
click at [301, 101] on td "$1,908" at bounding box center [299, 95] width 34 height 15
click at [496, 46] on icon at bounding box center [495, 44] width 8 height 8
drag, startPoint x: 451, startPoint y: 62, endPoint x: 462, endPoint y: 62, distance: 10.8
click at [462, 62] on div "$ 2,100 / month" at bounding box center [474, 61] width 48 height 10
click at [462, 62] on div "2,100" at bounding box center [464, 61] width 20 height 10
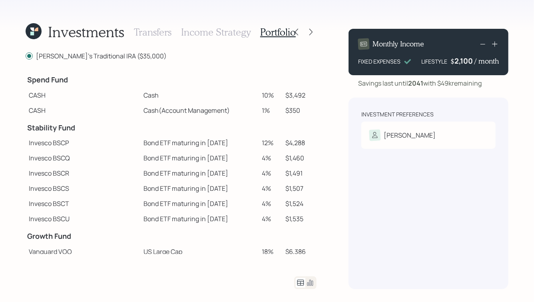
click at [373, 81] on div "Savings last until 2041 with $49k remaining" at bounding box center [420, 83] width 124 height 10
drag, startPoint x: 282, startPoint y: 95, endPoint x: 307, endPoint y: 98, distance: 25.4
click at [307, 98] on td "$3,492" at bounding box center [299, 95] width 34 height 15
drag, startPoint x: 281, startPoint y: 94, endPoint x: 308, endPoint y: 94, distance: 27.2
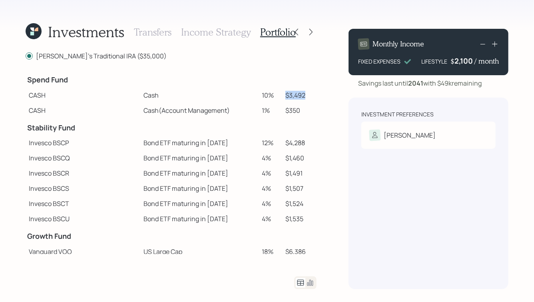
click at [308, 94] on td "$3,492" at bounding box center [299, 95] width 34 height 15
drag, startPoint x: 301, startPoint y: 95, endPoint x: 278, endPoint y: 96, distance: 23.2
click at [282, 96] on td "$3,492" at bounding box center [299, 95] width 34 height 15
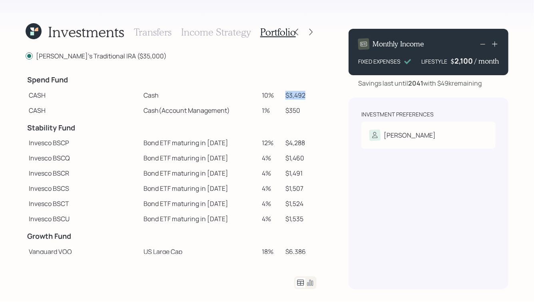
drag, startPoint x: 280, startPoint y: 96, endPoint x: 301, endPoint y: 95, distance: 21.6
click at [301, 95] on td "$3,492" at bounding box center [299, 95] width 34 height 15
click at [151, 32] on h3 "Transfers" at bounding box center [153, 32] width 38 height 12
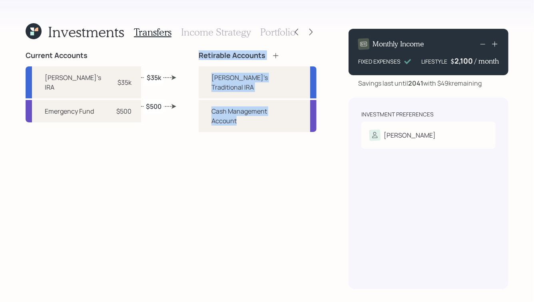
drag, startPoint x: 183, startPoint y: 55, endPoint x: 234, endPoint y: 117, distance: 80.1
click at [234, 117] on div "Current Accounts Susan's IRA $35k Emergency Fund $500 Retirable Accounts Susan'…" at bounding box center [171, 170] width 291 height 238
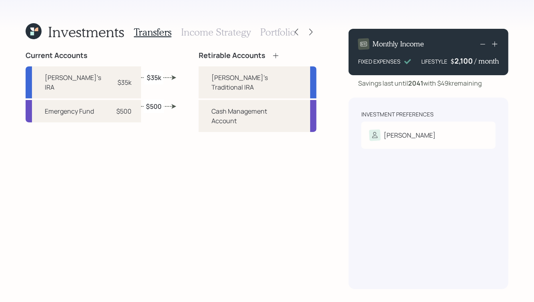
click at [275, 32] on h3 "Portfolio" at bounding box center [278, 32] width 36 height 12
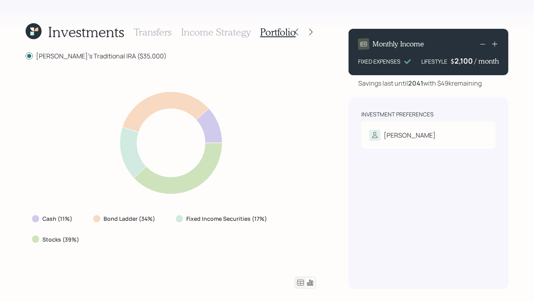
click at [301, 284] on icon at bounding box center [301, 283] width 10 height 10
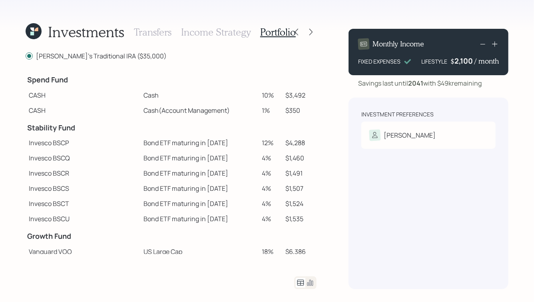
click at [146, 32] on h3 "Transfers" at bounding box center [153, 32] width 38 height 12
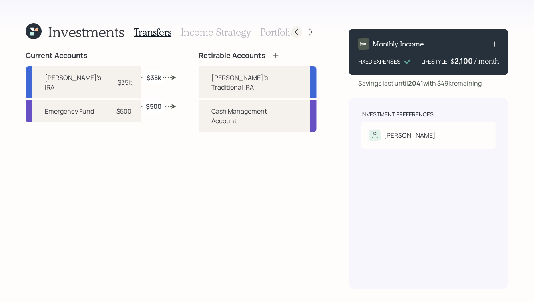
click at [297, 34] on icon at bounding box center [296, 32] width 3 height 7
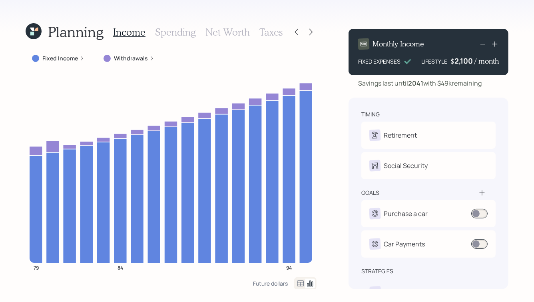
click at [297, 34] on icon at bounding box center [296, 32] width 3 height 7
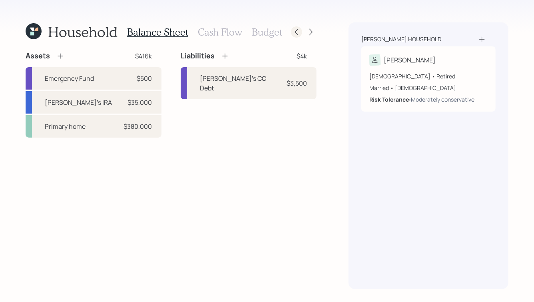
click at [295, 35] on icon at bounding box center [297, 32] width 8 height 8
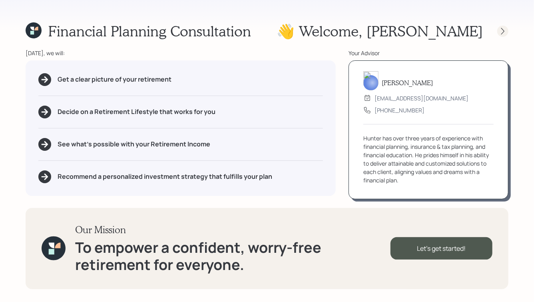
click at [502, 31] on icon at bounding box center [503, 31] width 8 height 8
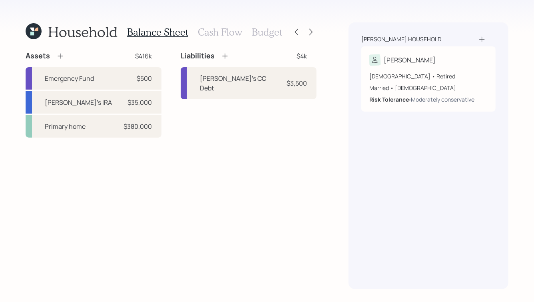
click at [219, 32] on h3 "Cash Flow" at bounding box center [220, 32] width 44 height 12
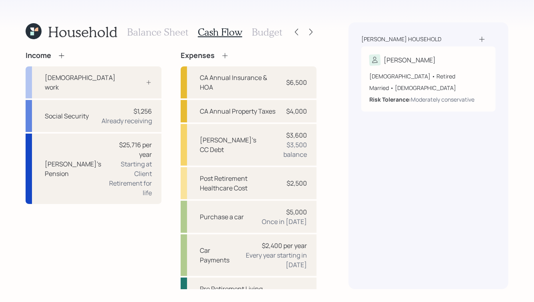
click at [34, 32] on icon at bounding box center [34, 31] width 16 height 16
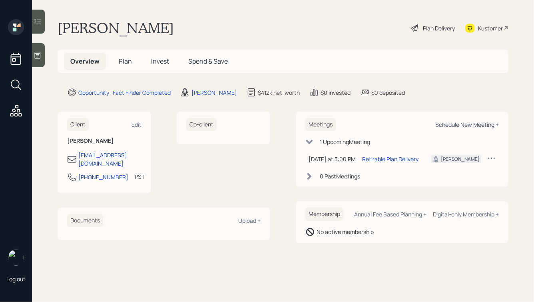
click at [455, 128] on div "Schedule New Meeting +" at bounding box center [467, 125] width 64 height 8
select select "ade3b313-576a-42c5-b346-1eb294908ae6"
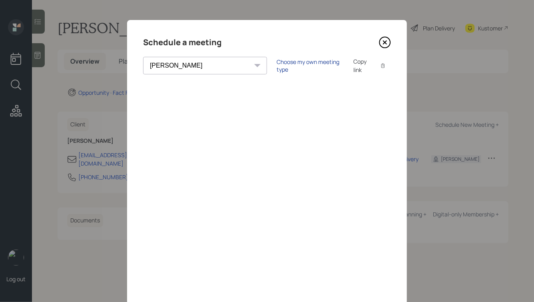
click at [277, 68] on div "Choose my own meeting type" at bounding box center [310, 65] width 67 height 15
click at [385, 46] on icon at bounding box center [385, 42] width 12 height 12
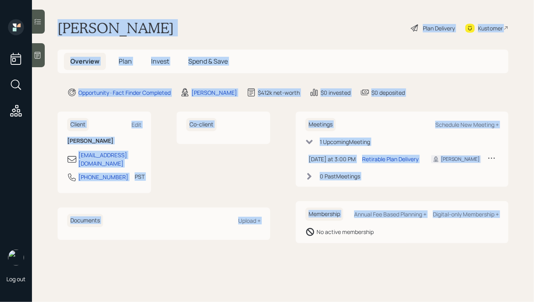
drag, startPoint x: 59, startPoint y: 25, endPoint x: 313, endPoint y: 270, distance: 353.1
click at [313, 270] on main "Susan Walker Plan Delivery Kustomer Overview Plan Invest Spend & Save Opportuni…" at bounding box center [283, 151] width 502 height 302
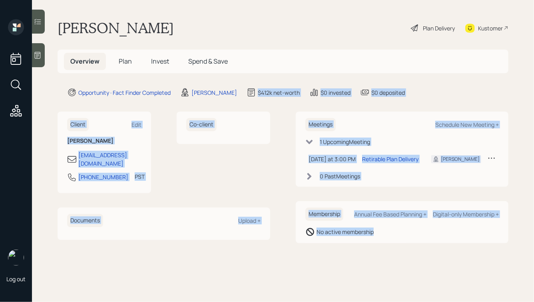
drag, startPoint x: 407, startPoint y: 249, endPoint x: 240, endPoint y: 69, distance: 244.7
click at [240, 69] on main "Susan Walker Plan Delivery Kustomer Overview Plan Invest Spend & Save Opportuni…" at bounding box center [283, 151] width 502 height 302
click at [293, 87] on main "Susan Walker Plan Delivery Kustomer Overview Plan Invest Spend & Save Opportuni…" at bounding box center [283, 151] width 502 height 302
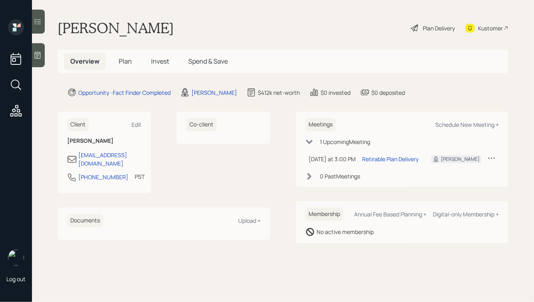
click at [125, 63] on span "Plan" at bounding box center [125, 61] width 13 height 9
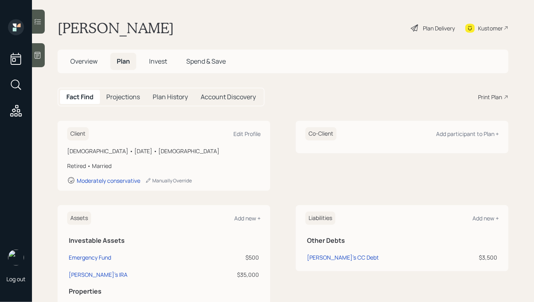
click at [485, 98] on div "Print Plan" at bounding box center [490, 97] width 24 height 8
click at [89, 65] on span "Overview" at bounding box center [83, 61] width 27 height 9
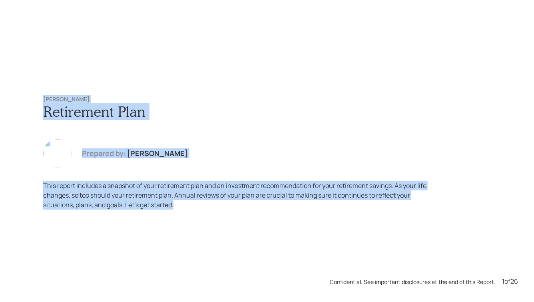
drag, startPoint x: 44, startPoint y: 98, endPoint x: 208, endPoint y: 220, distance: 205.4
click at [208, 220] on div "Susan Walker Retirement Plan Prepared by: Hunter Neumayer This report includes …" at bounding box center [267, 152] width 480 height 145
